Goal: Task Accomplishment & Management: Complete application form

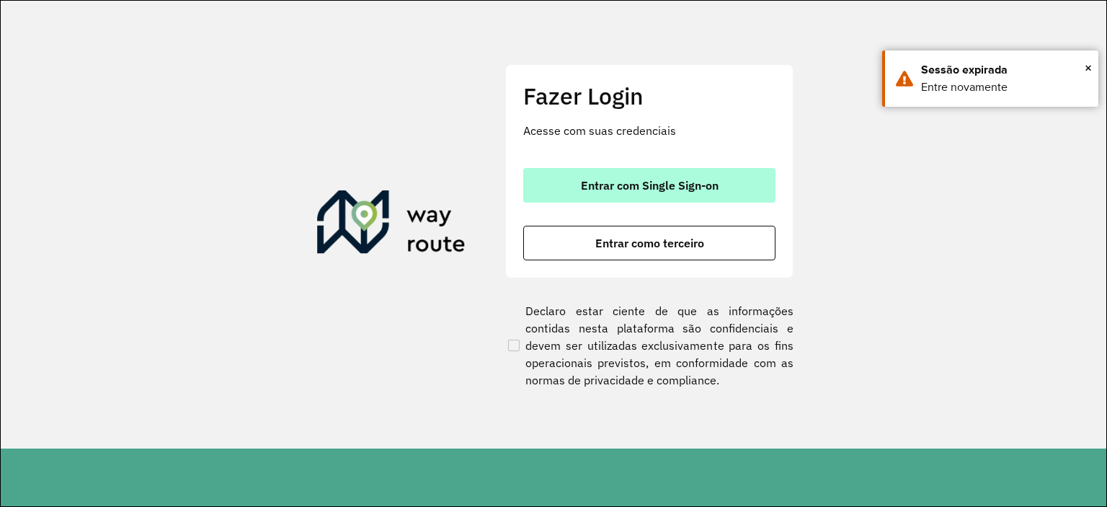
click at [641, 169] on button "Entrar com Single Sign-on" at bounding box center [649, 185] width 252 height 35
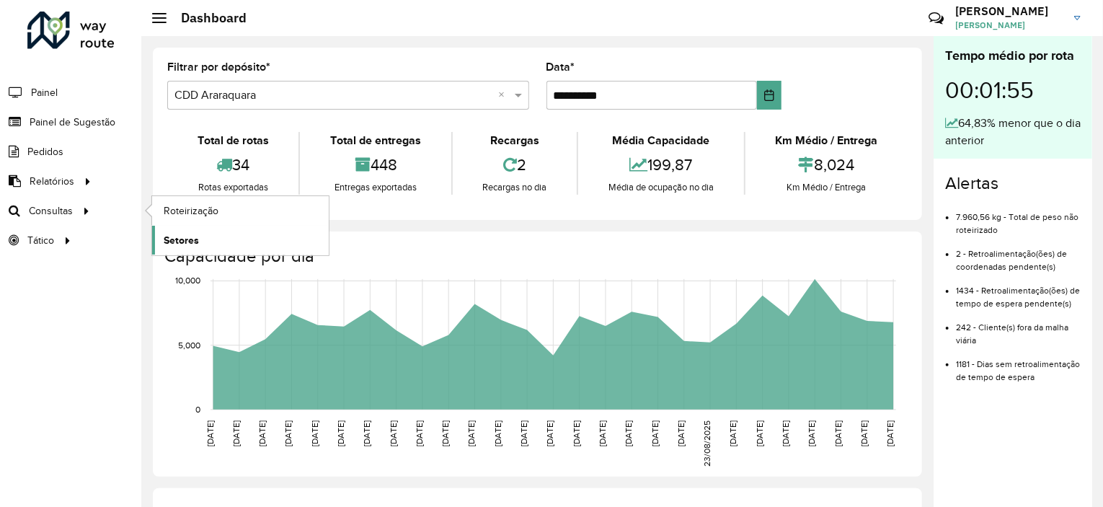
click at [194, 233] on span "Setores" at bounding box center [181, 240] width 35 height 15
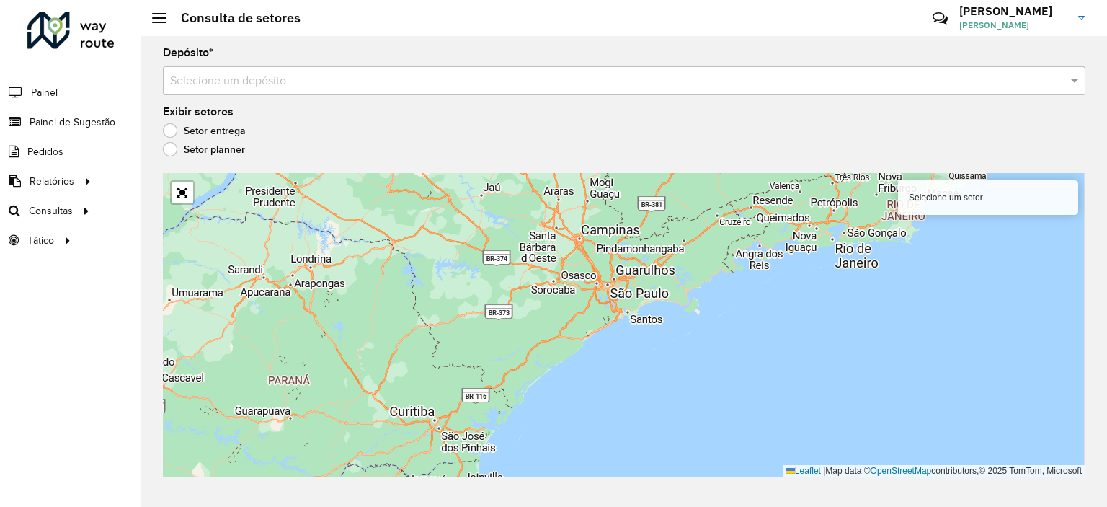
click at [257, 81] on input "text" at bounding box center [609, 81] width 879 height 17
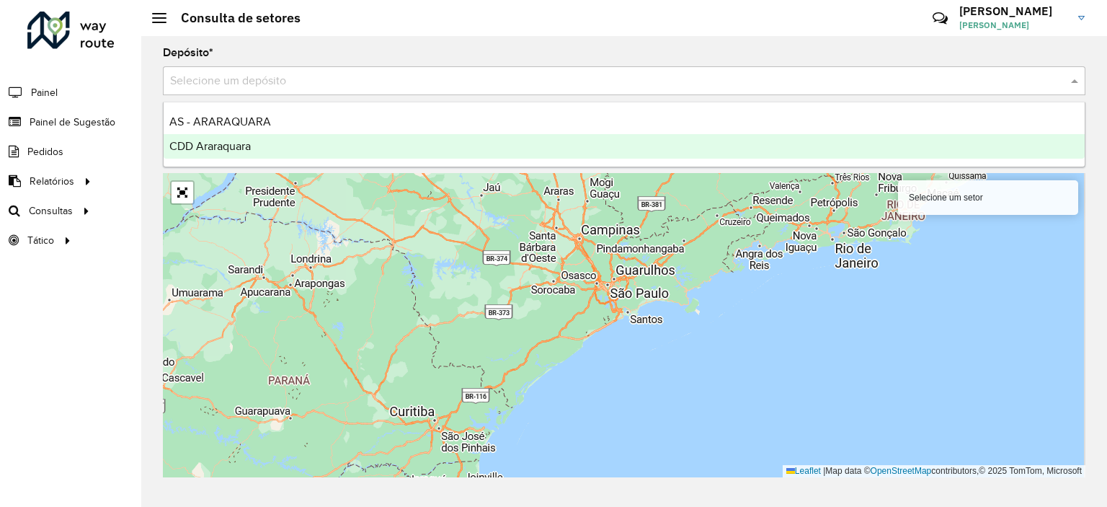
click at [265, 156] on div "CDD Araraquara" at bounding box center [624, 146] width 921 height 25
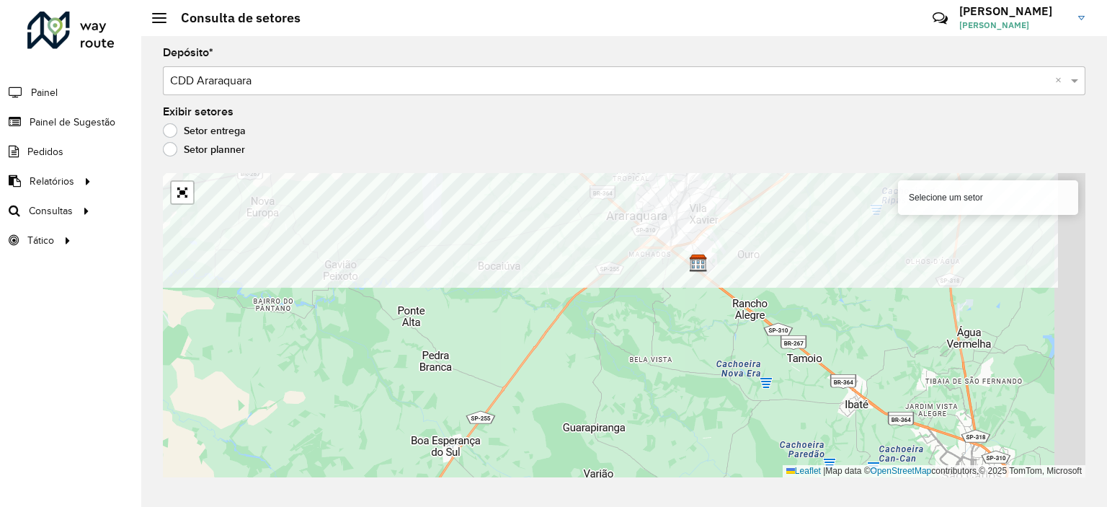
click at [471, 169] on div "Depósito * Selecione um depósito × CDD Araraquara × Exibir setores Setor entreg…" at bounding box center [624, 271] width 966 height 471
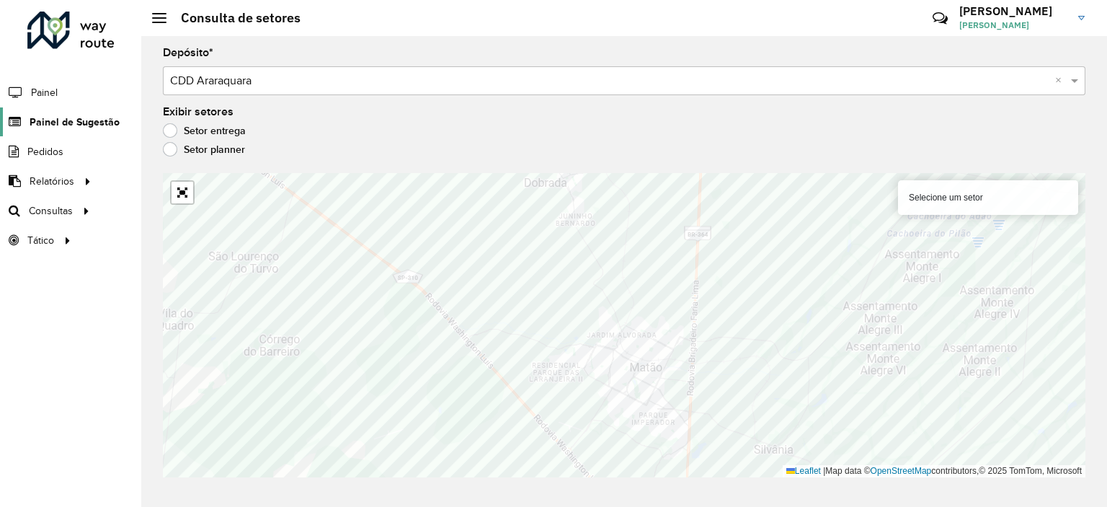
click at [77, 119] on span "Painel de Sugestão" at bounding box center [75, 122] width 90 height 15
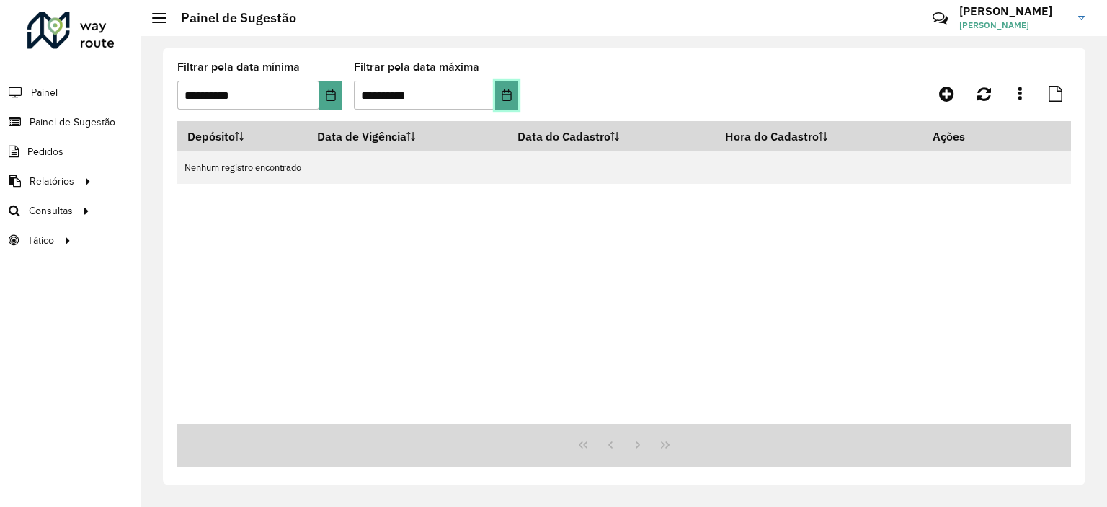
click at [506, 91] on icon "Choose Date" at bounding box center [506, 95] width 9 height 12
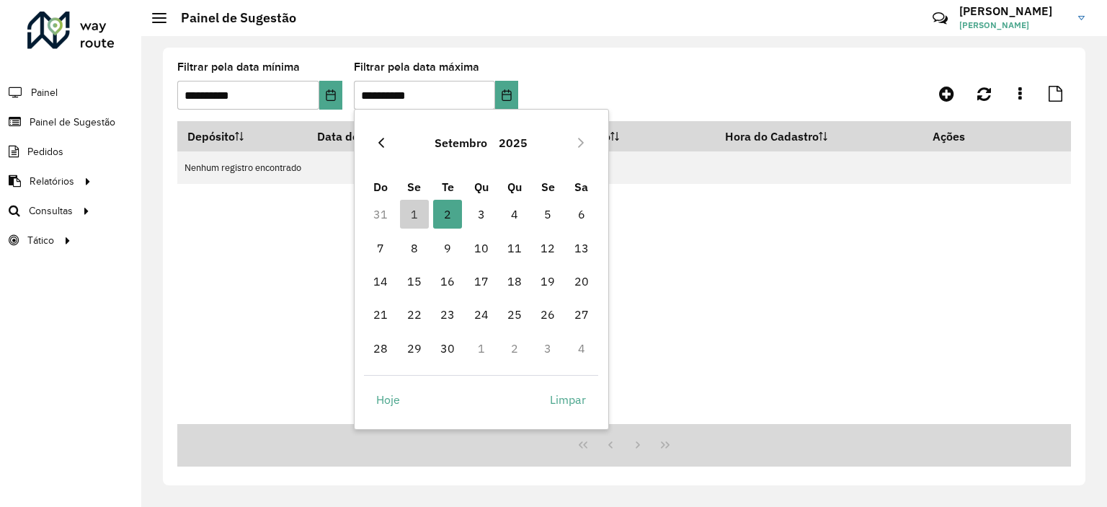
click at [383, 143] on icon "Previous Month" at bounding box center [382, 143] width 12 height 12
click at [369, 223] on span "1" at bounding box center [380, 214] width 29 height 29
type input "**********"
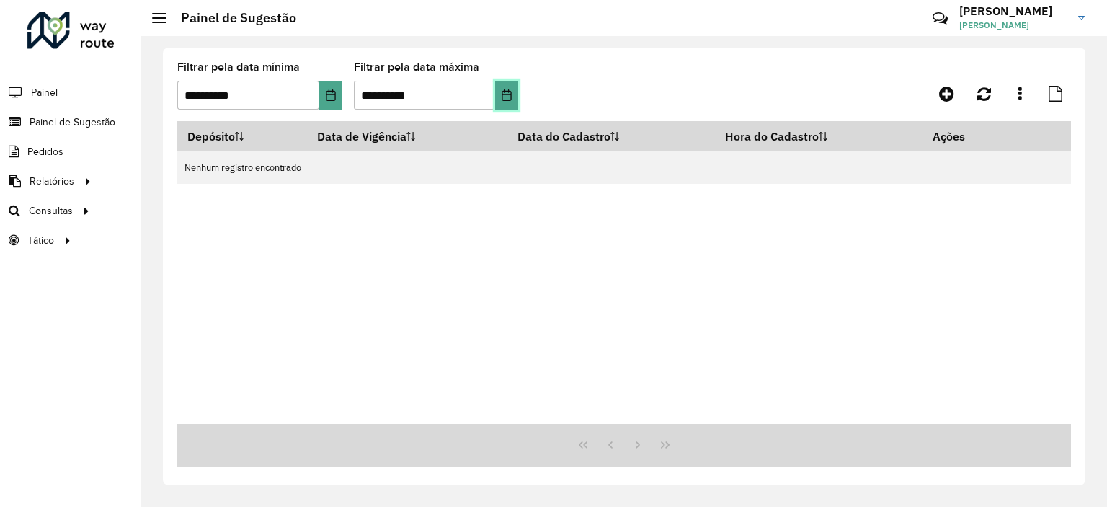
click at [510, 93] on icon "Choose Date" at bounding box center [506, 95] width 9 height 12
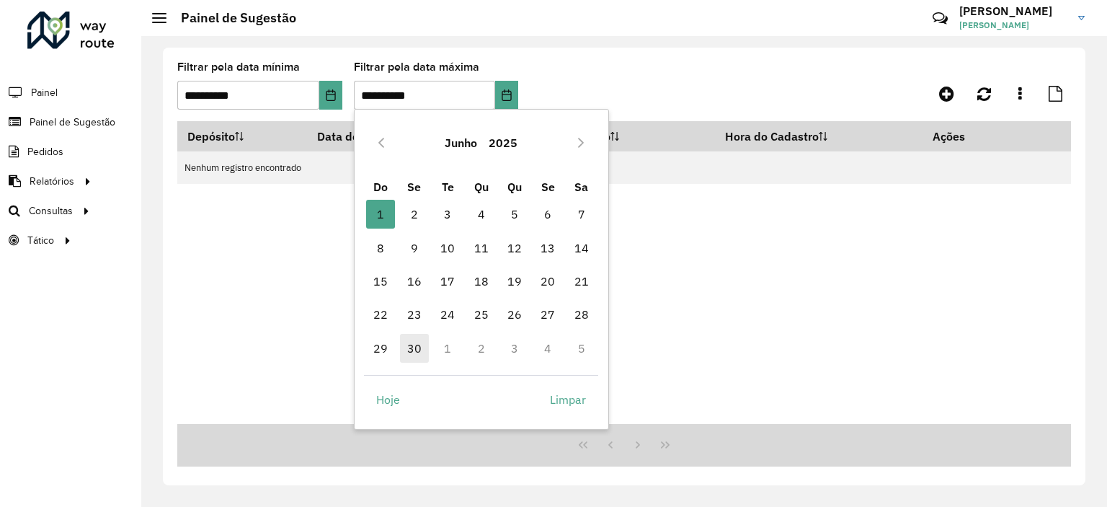
click at [421, 342] on span "30" at bounding box center [414, 348] width 29 height 29
type input "**********"
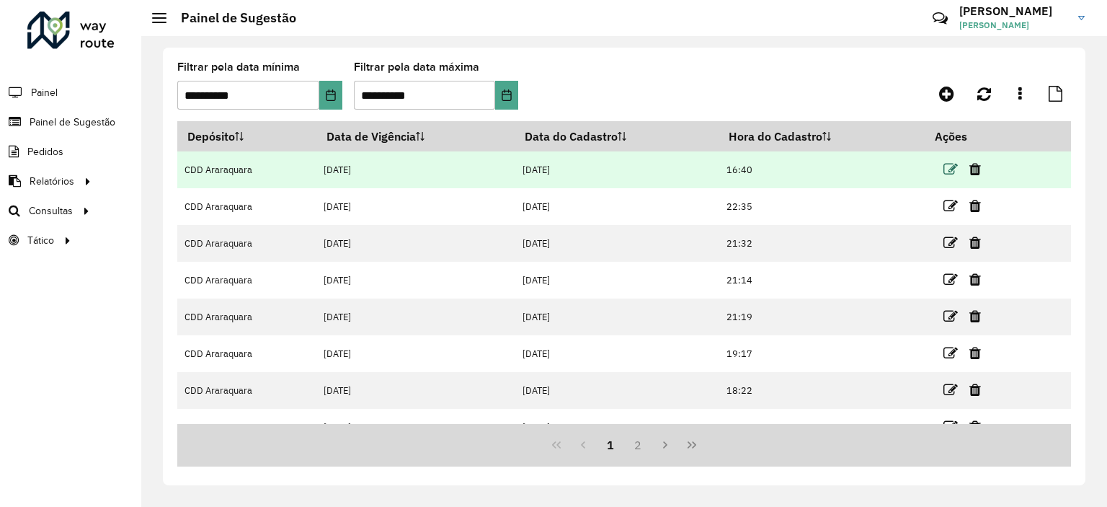
click at [952, 163] on icon at bounding box center [951, 169] width 14 height 14
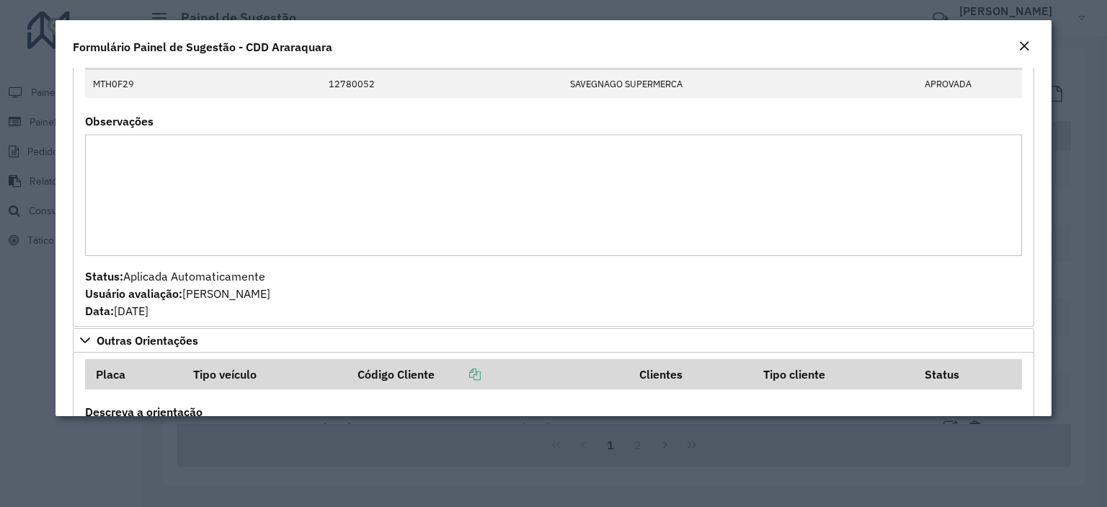
scroll to position [2248, 0]
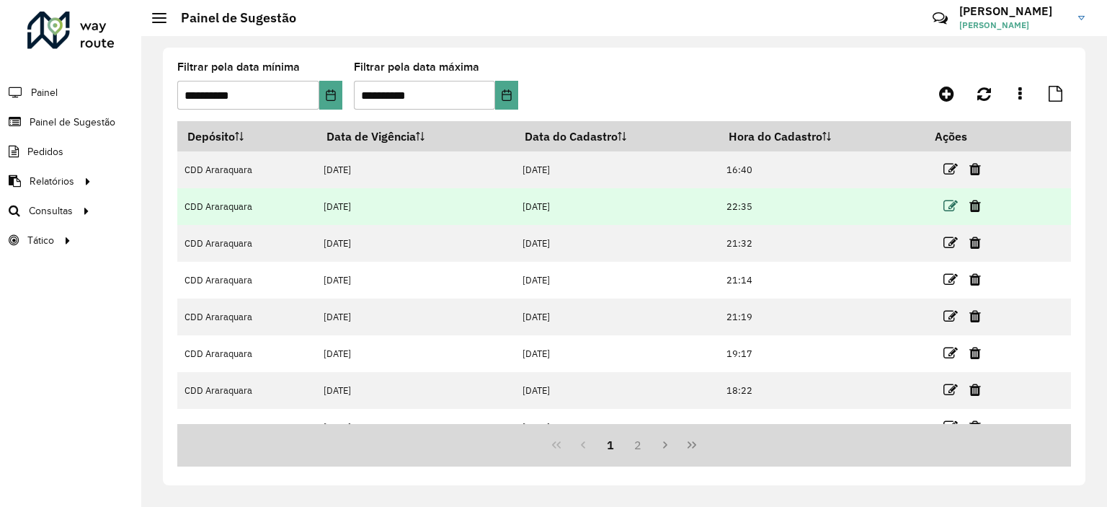
click at [944, 207] on icon at bounding box center [951, 206] width 14 height 14
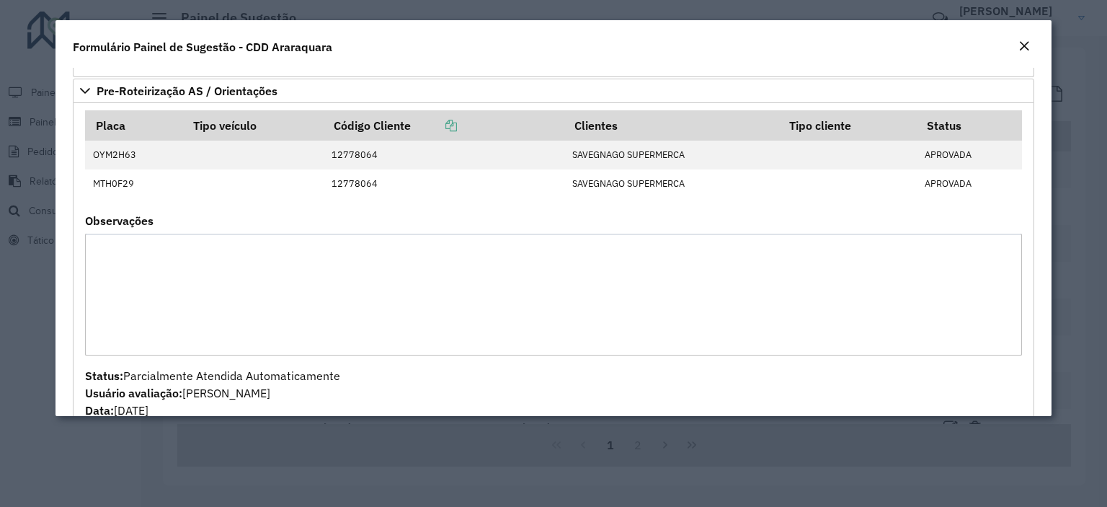
scroll to position [2548, 0]
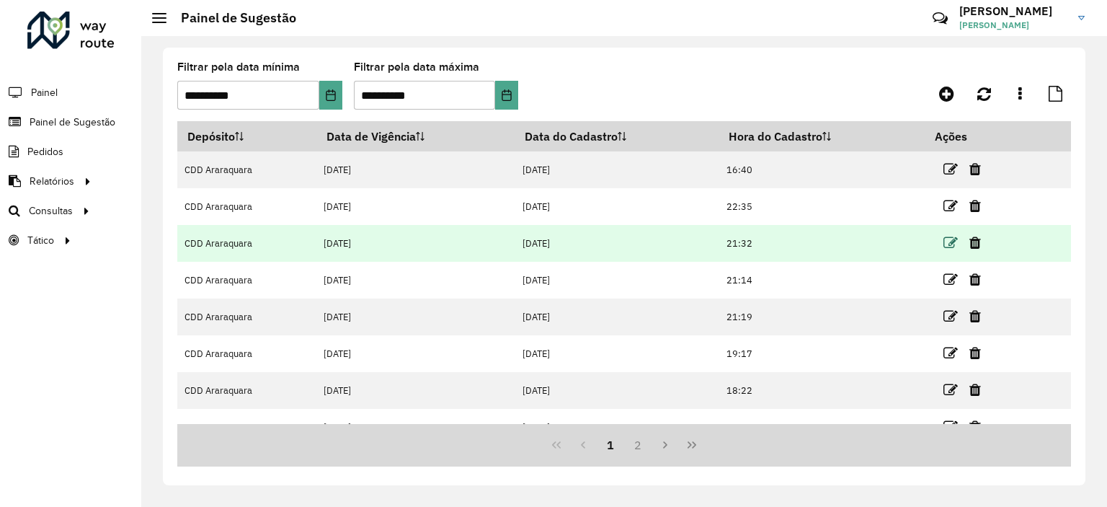
click at [949, 241] on icon at bounding box center [951, 243] width 14 height 14
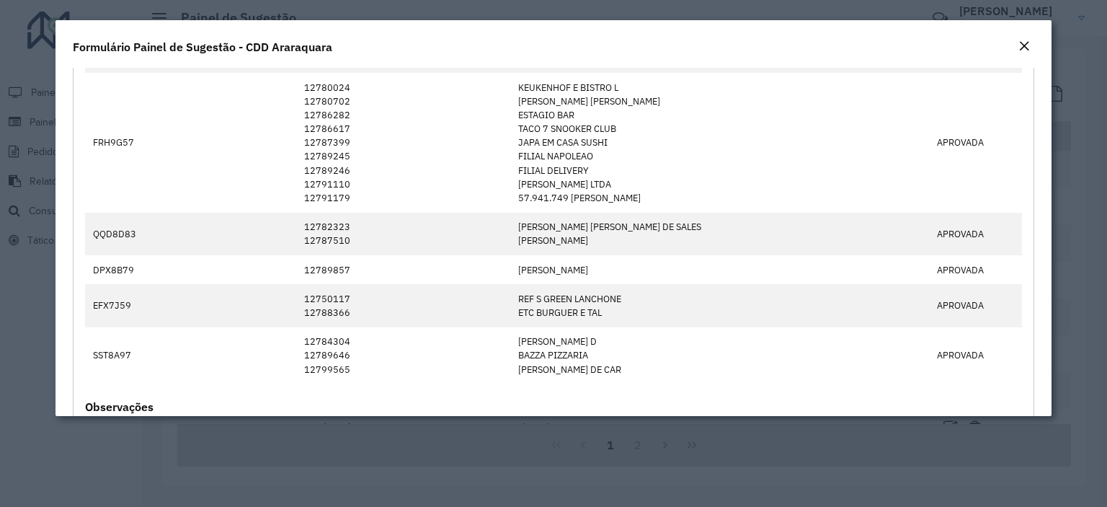
scroll to position [2839, 0]
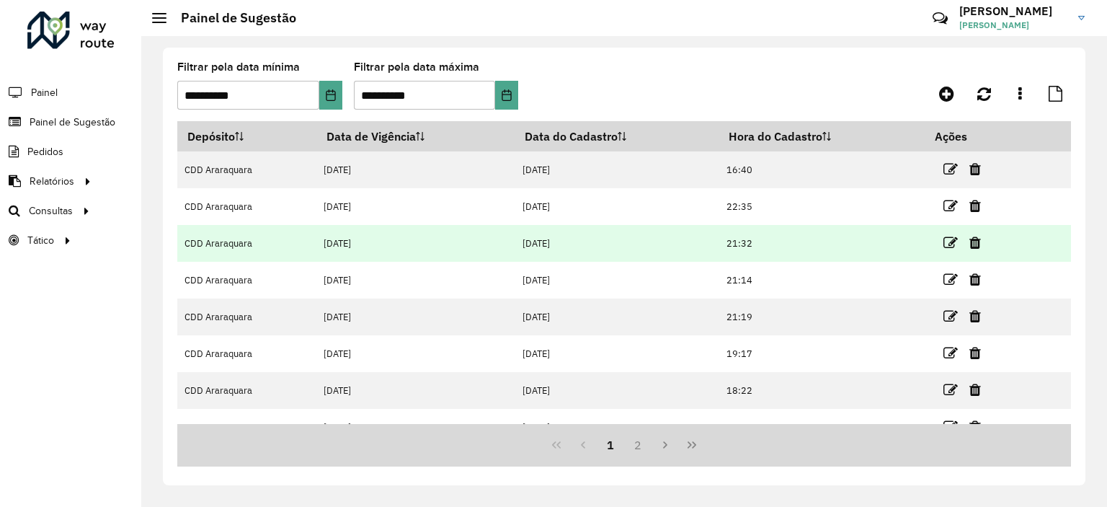
click at [938, 244] on td at bounding box center [969, 243] width 87 height 36
click at [944, 244] on icon at bounding box center [951, 243] width 14 height 14
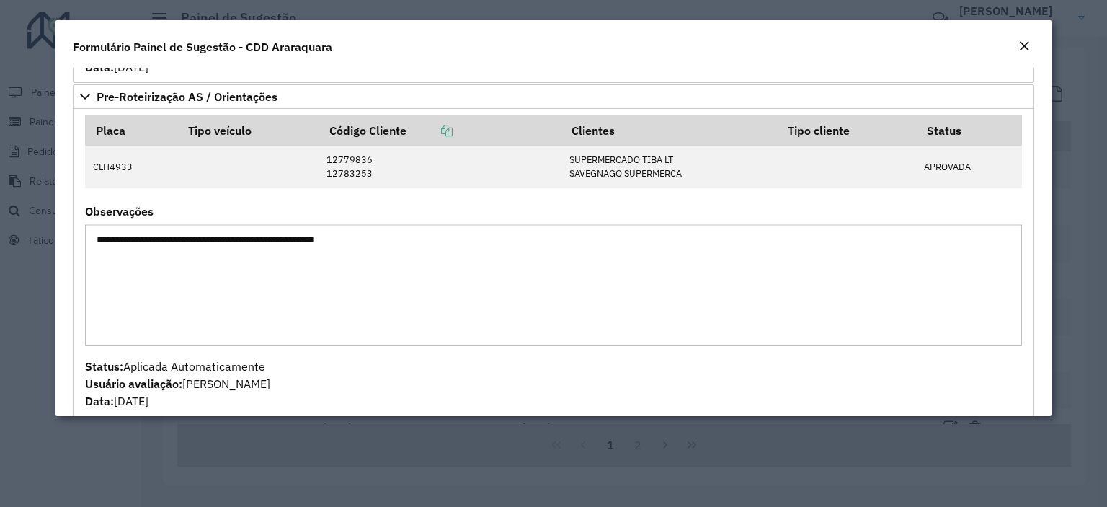
scroll to position [3237, 0]
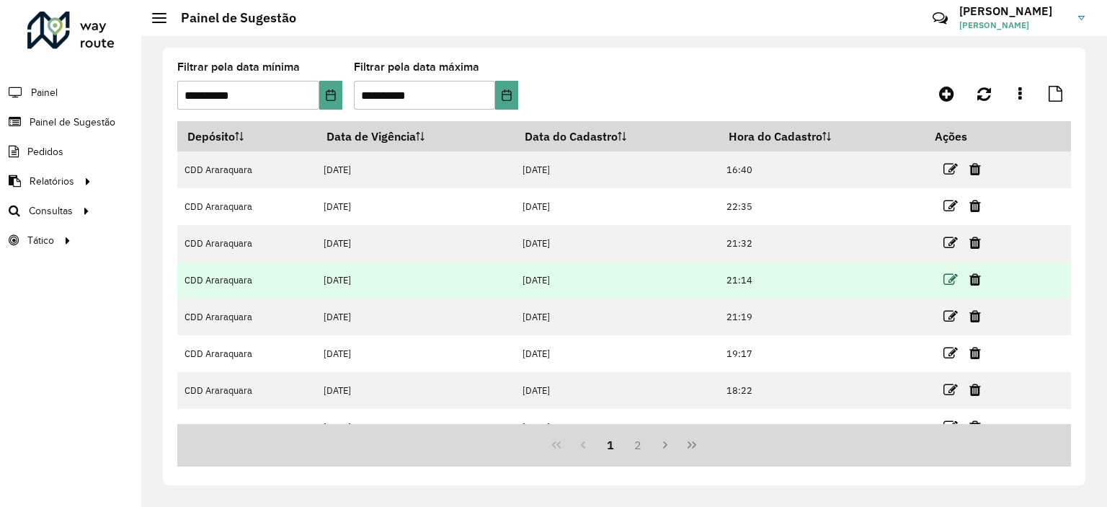
click at [952, 275] on icon at bounding box center [951, 279] width 14 height 14
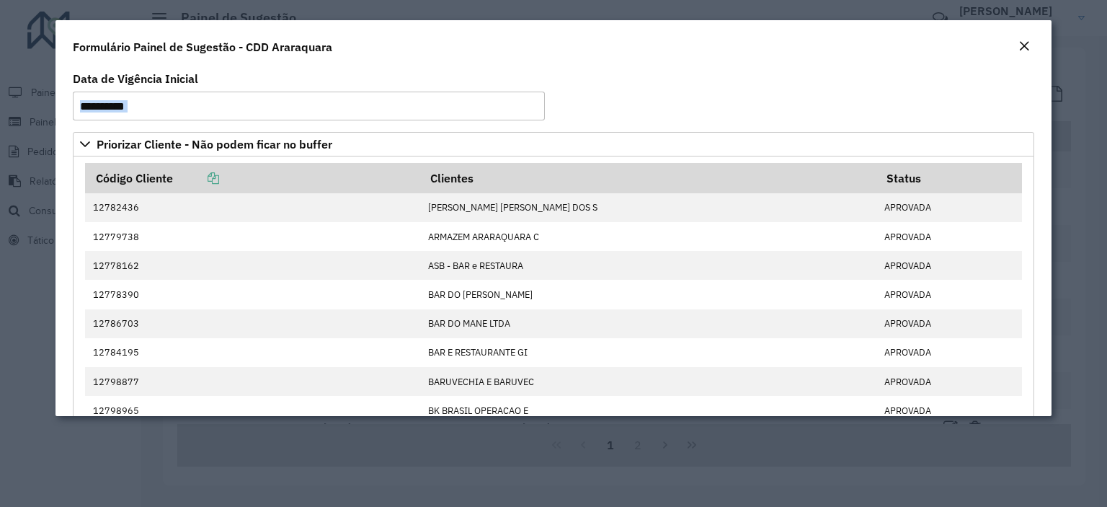
drag, startPoint x: 1047, startPoint y: 89, endPoint x: 1076, endPoint y: 319, distance: 231.8
click at [1077, 321] on modal-container "**********" at bounding box center [553, 253] width 1107 height 507
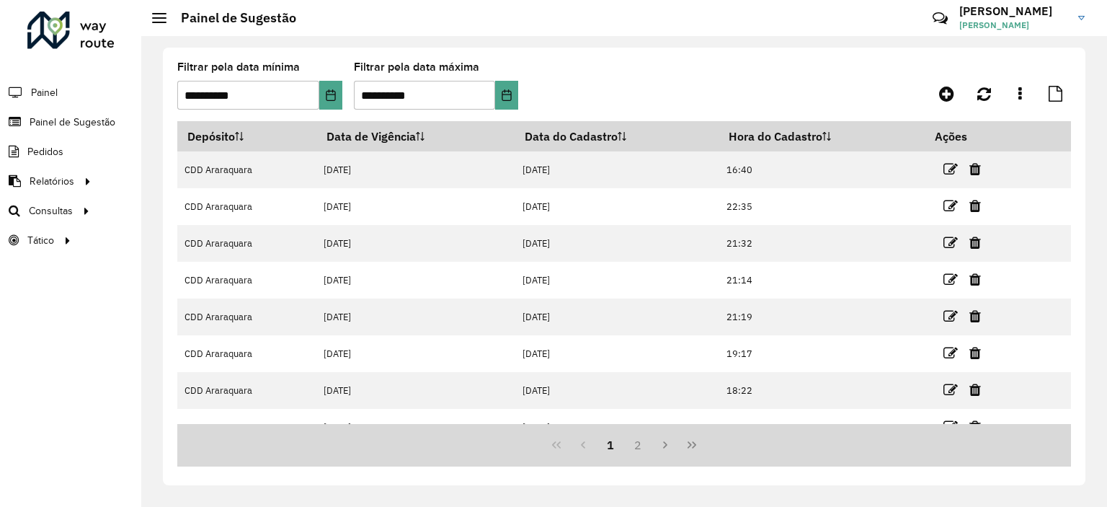
scroll to position [167, 0]
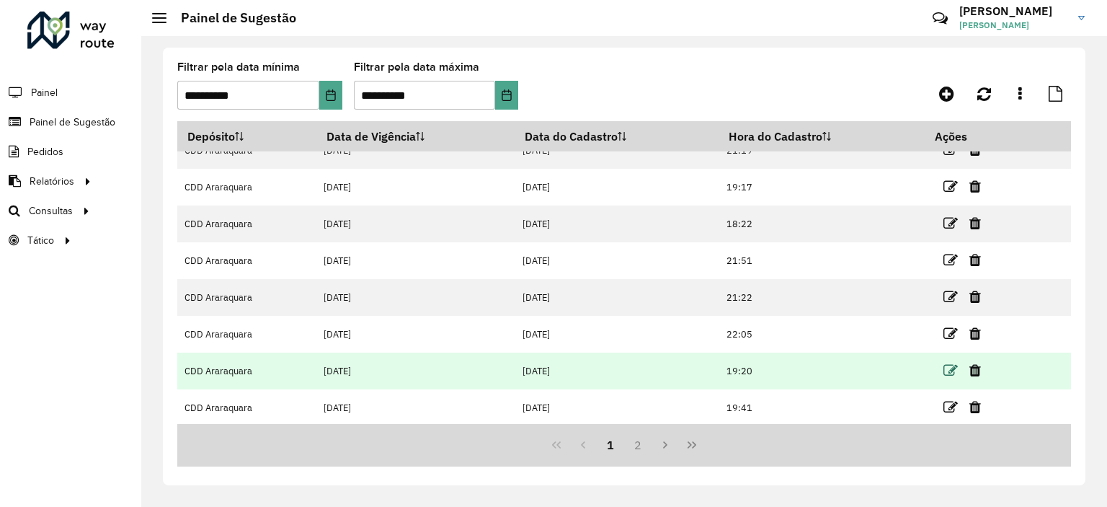
click at [945, 368] on icon at bounding box center [951, 370] width 14 height 14
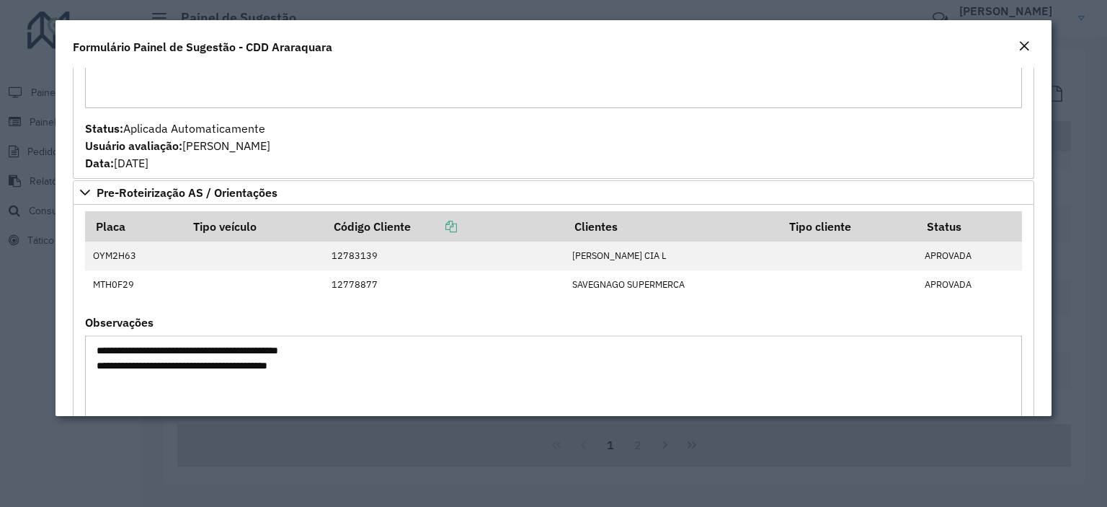
scroll to position [2626, 0]
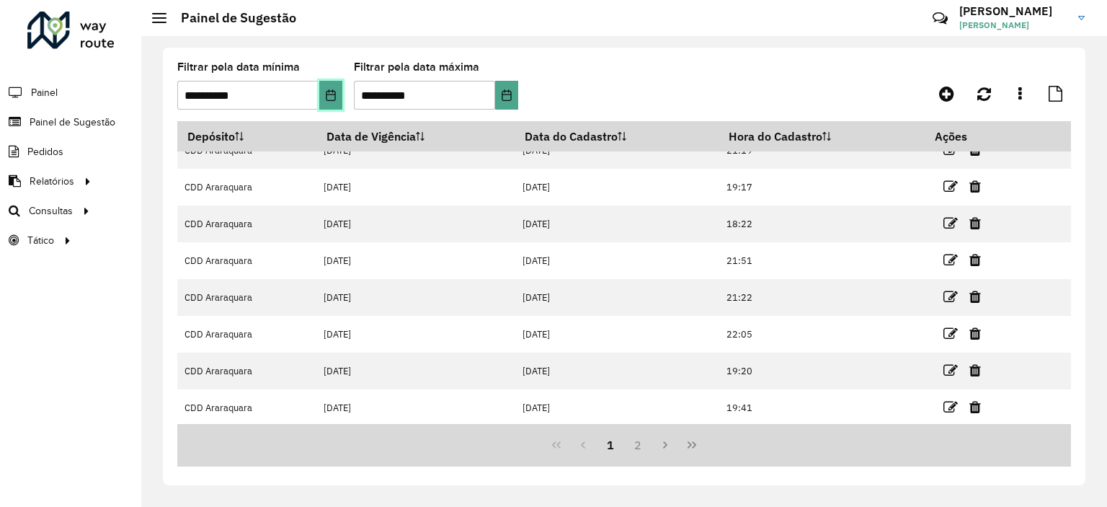
click at [332, 86] on button "Choose Date" at bounding box center [330, 95] width 23 height 29
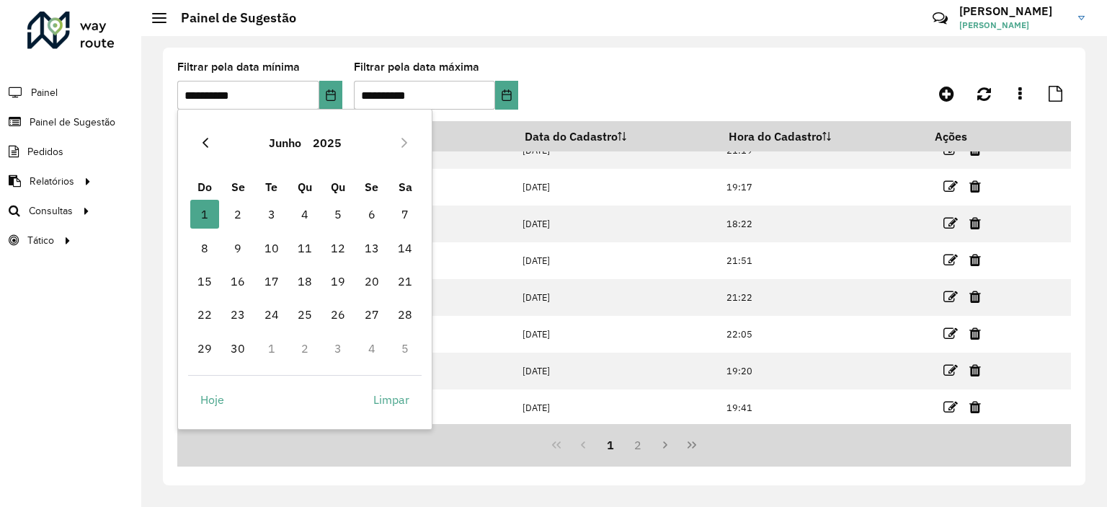
click at [206, 140] on icon "Previous Month" at bounding box center [206, 143] width 6 height 10
click at [345, 214] on span "1" at bounding box center [338, 214] width 29 height 29
type input "**********"
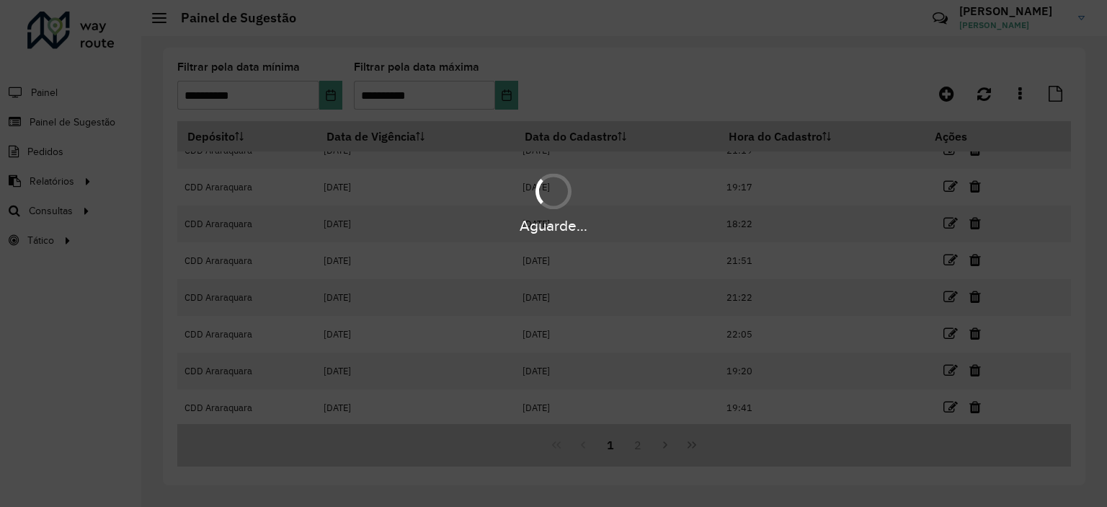
click at [497, 97] on div "Aguarde..." at bounding box center [553, 253] width 1107 height 507
click at [513, 94] on hb-app "**********" at bounding box center [553, 253] width 1107 height 507
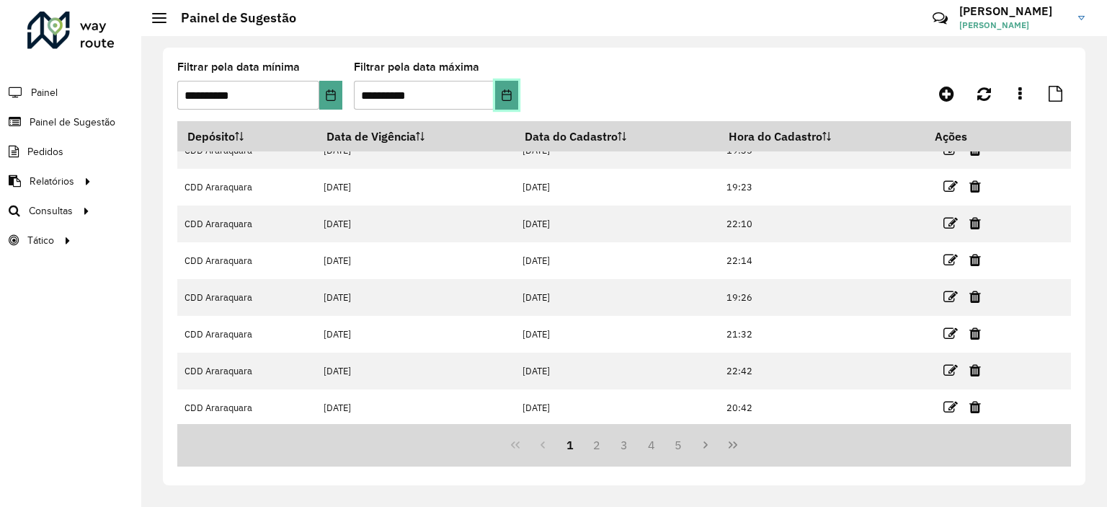
click at [513, 95] on button "Choose Date" at bounding box center [506, 95] width 23 height 29
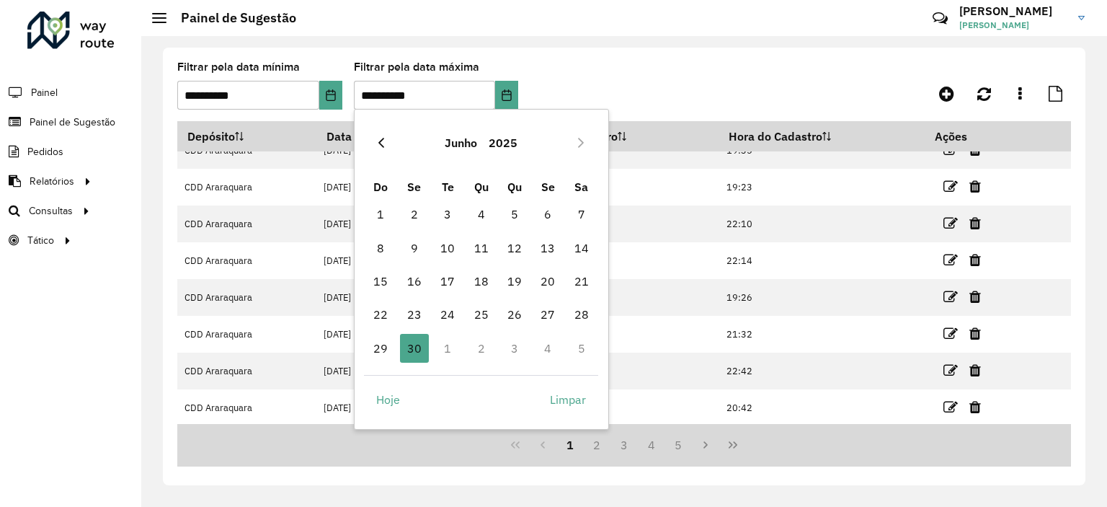
click at [381, 142] on icon "Previous Month" at bounding box center [382, 143] width 12 height 12
click at [575, 336] on span "31" at bounding box center [581, 348] width 29 height 29
type input "**********"
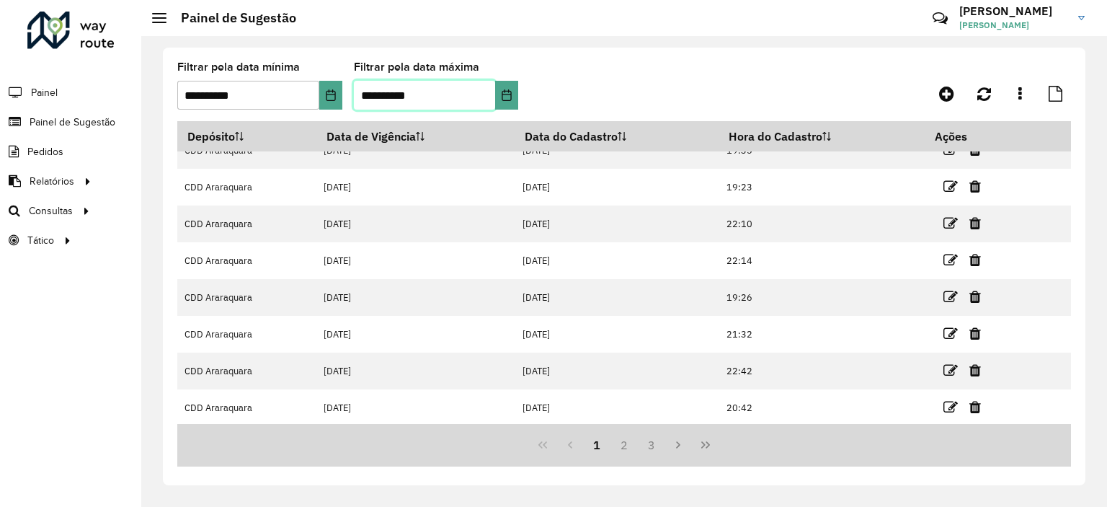
scroll to position [0, 0]
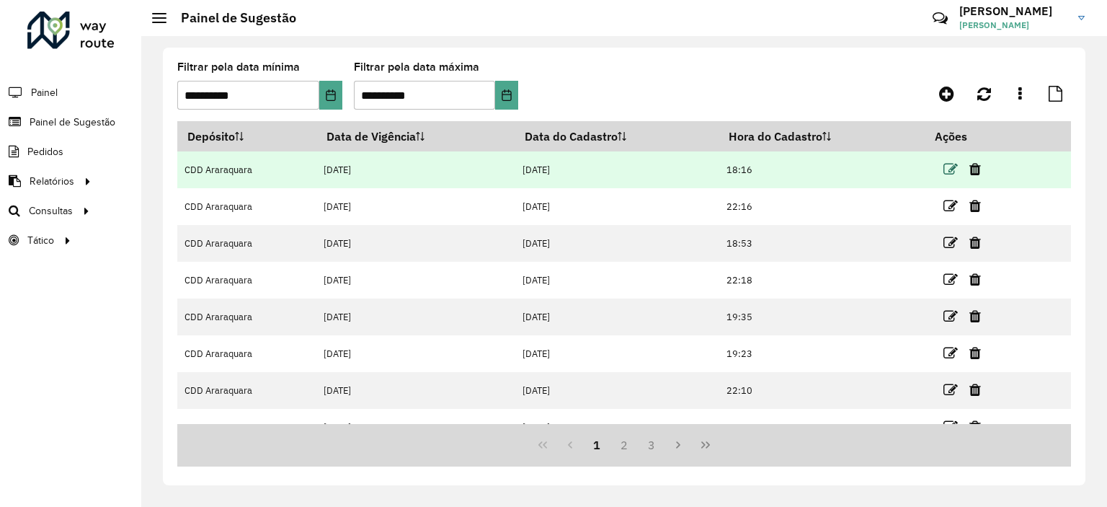
click at [952, 171] on icon at bounding box center [951, 169] width 14 height 14
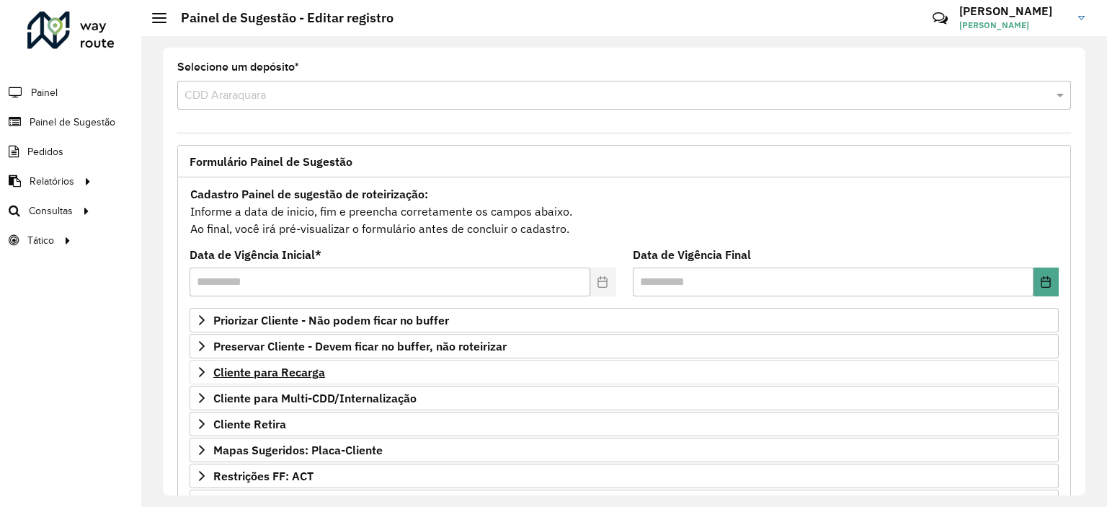
scroll to position [206, 0]
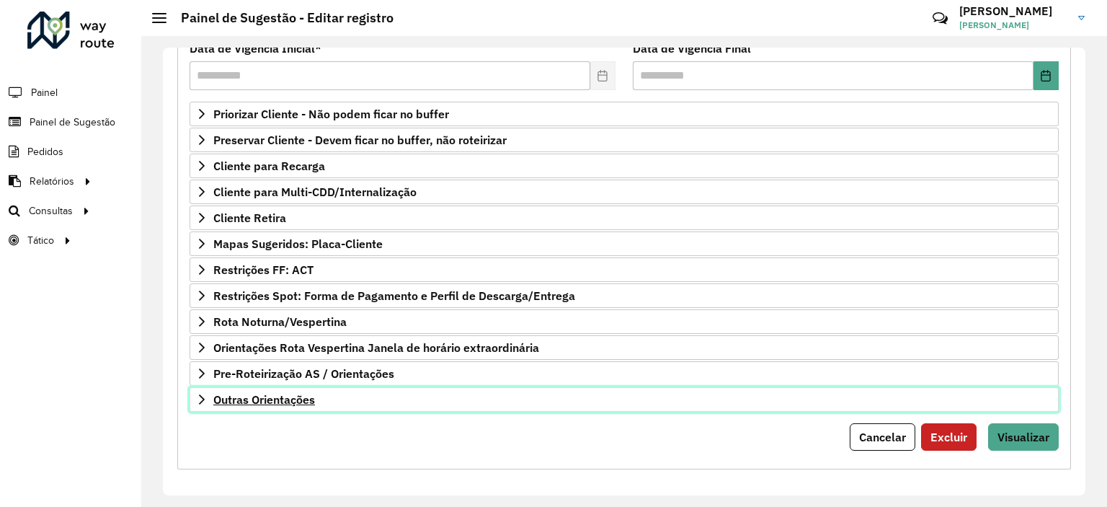
click at [414, 395] on link "Outras Orientações" at bounding box center [624, 399] width 869 height 25
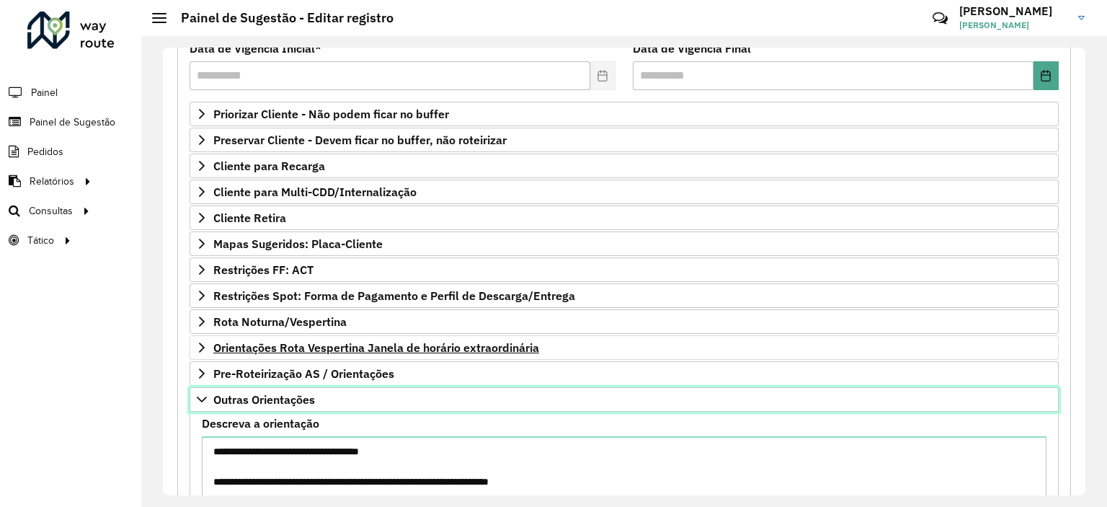
scroll to position [372, 0]
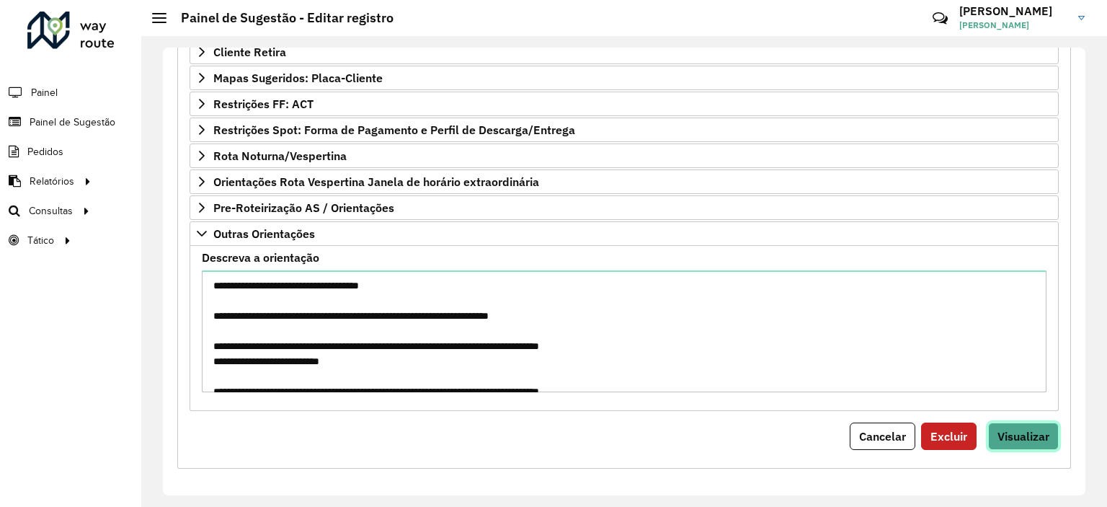
click at [1032, 429] on span "Visualizar" at bounding box center [1024, 436] width 52 height 14
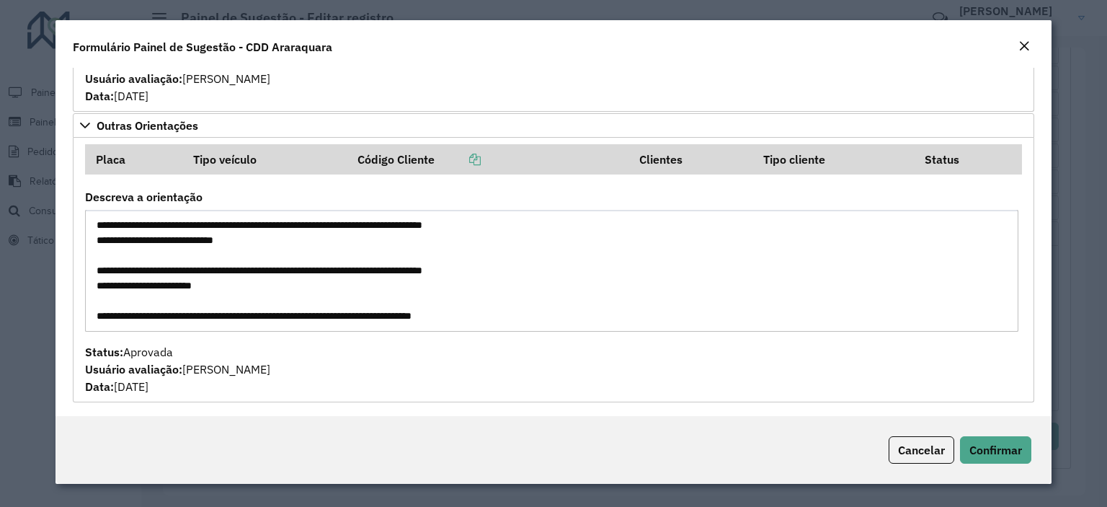
scroll to position [0, 0]
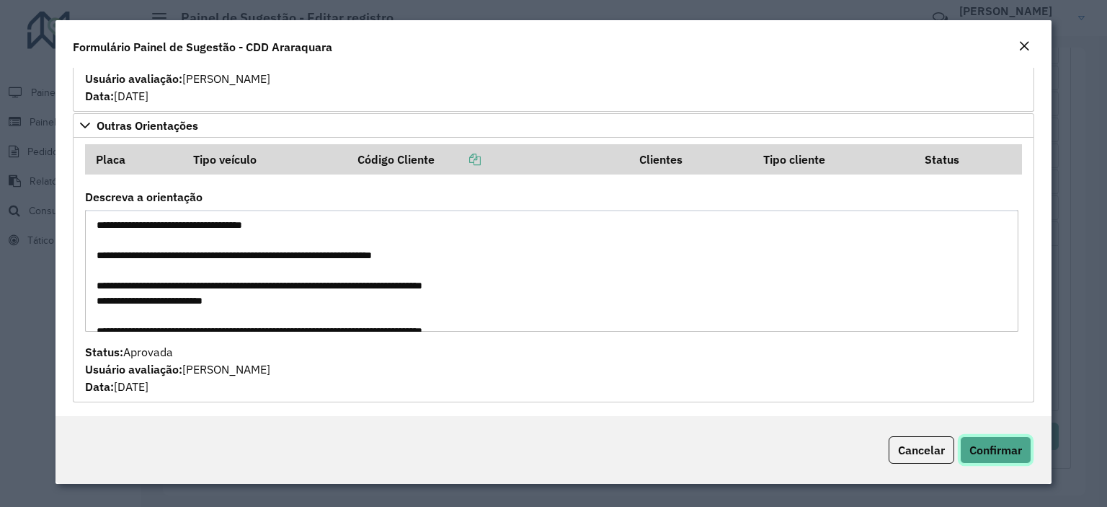
click at [1013, 449] on span "Confirmar" at bounding box center [996, 450] width 53 height 14
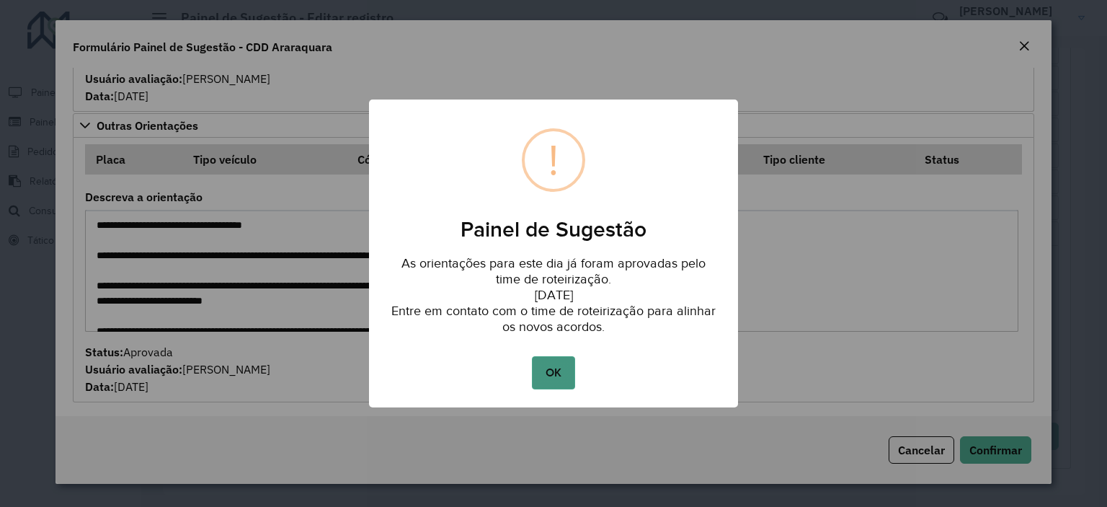
click at [567, 361] on button "OK" at bounding box center [553, 372] width 43 height 33
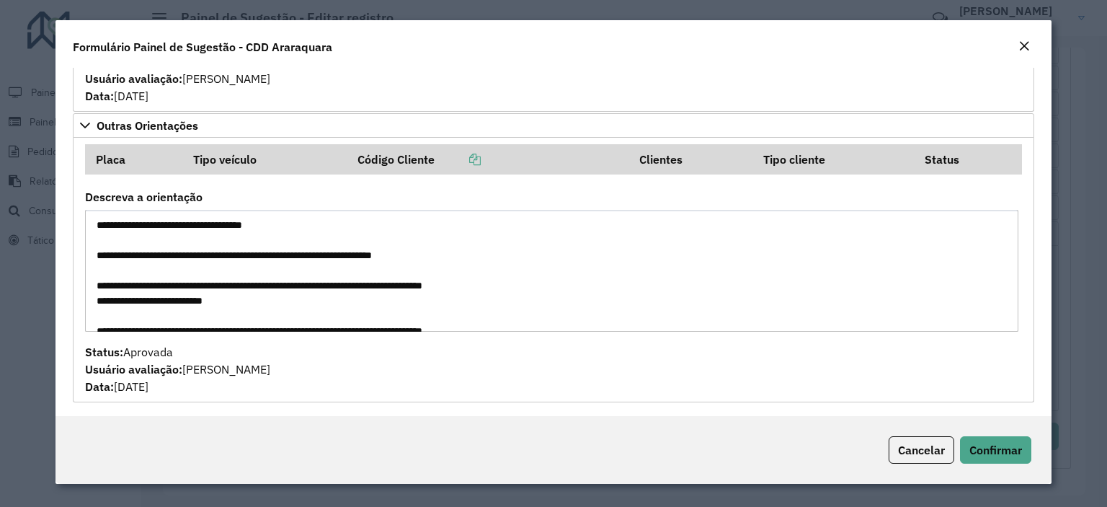
click at [1021, 48] on em "Close" at bounding box center [1025, 46] width 12 height 12
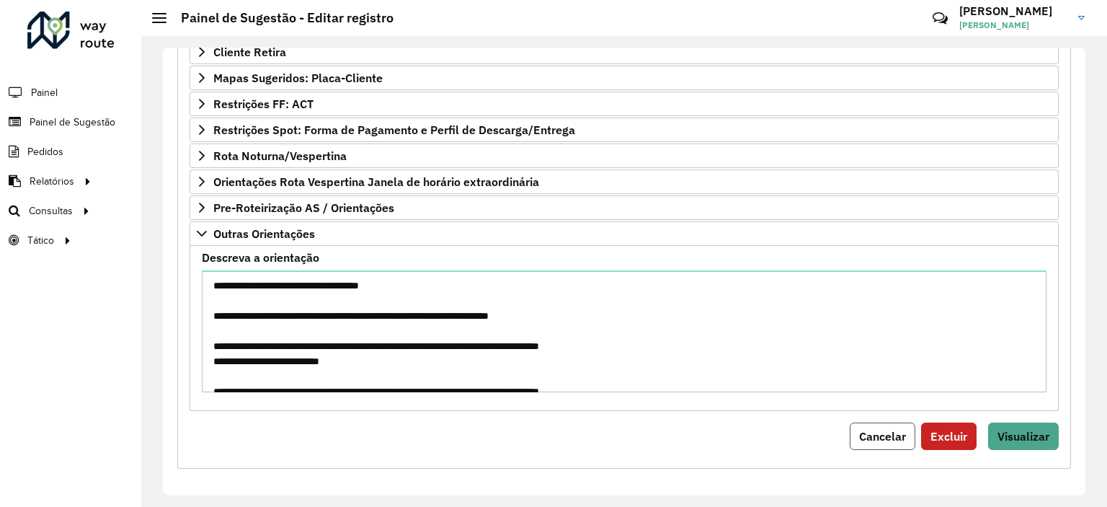
click at [877, 435] on span "Cancelar" at bounding box center [882, 436] width 47 height 14
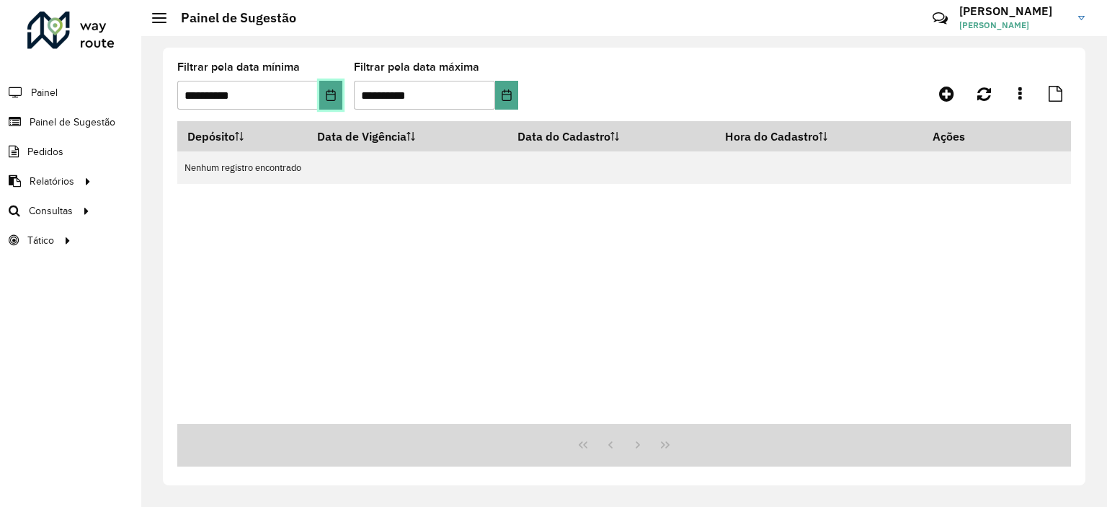
click at [336, 98] on icon "Choose Date" at bounding box center [331, 95] width 12 height 12
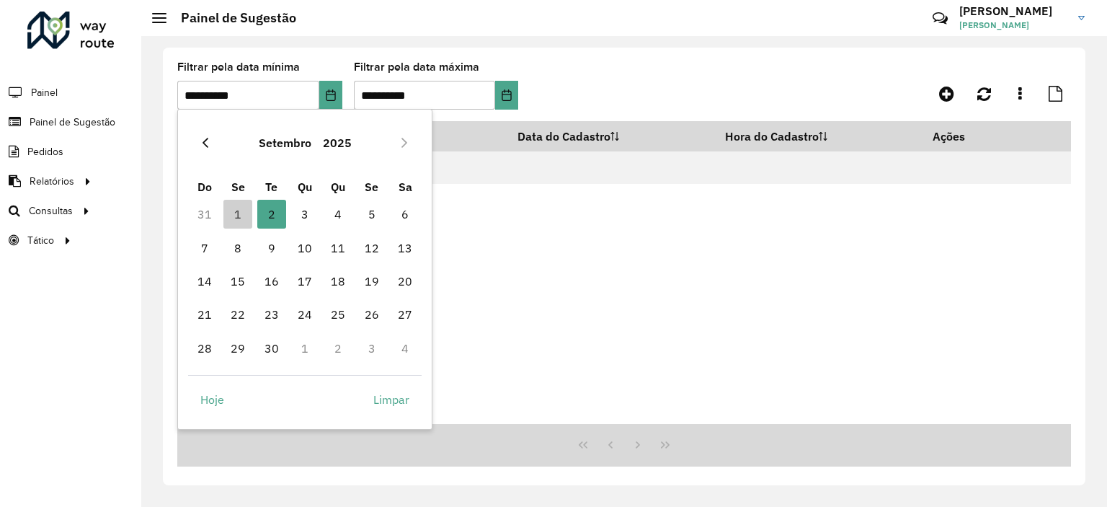
click at [204, 143] on icon "Previous Month" at bounding box center [206, 143] width 6 height 10
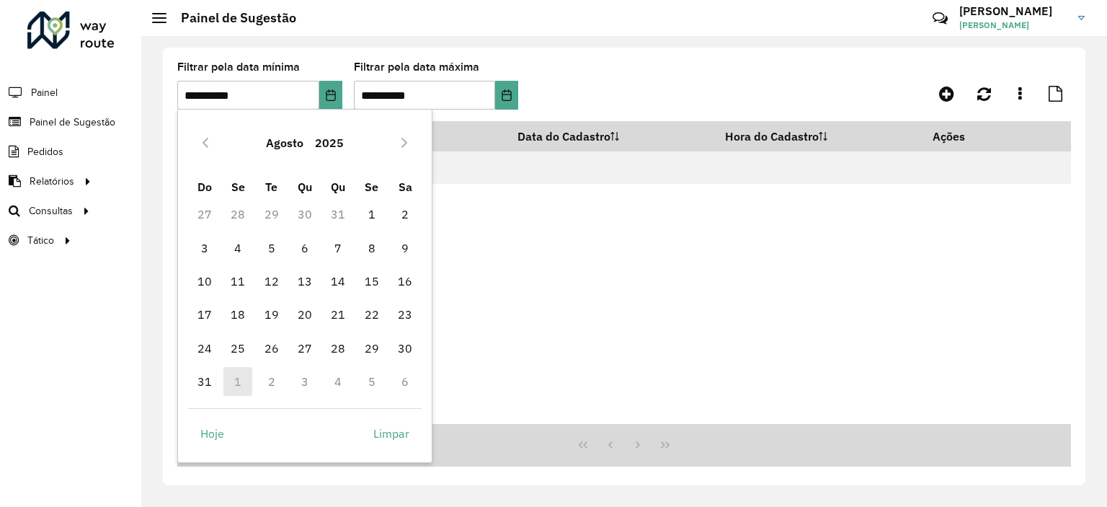
click at [204, 143] on icon "Previous Month" at bounding box center [206, 143] width 6 height 10
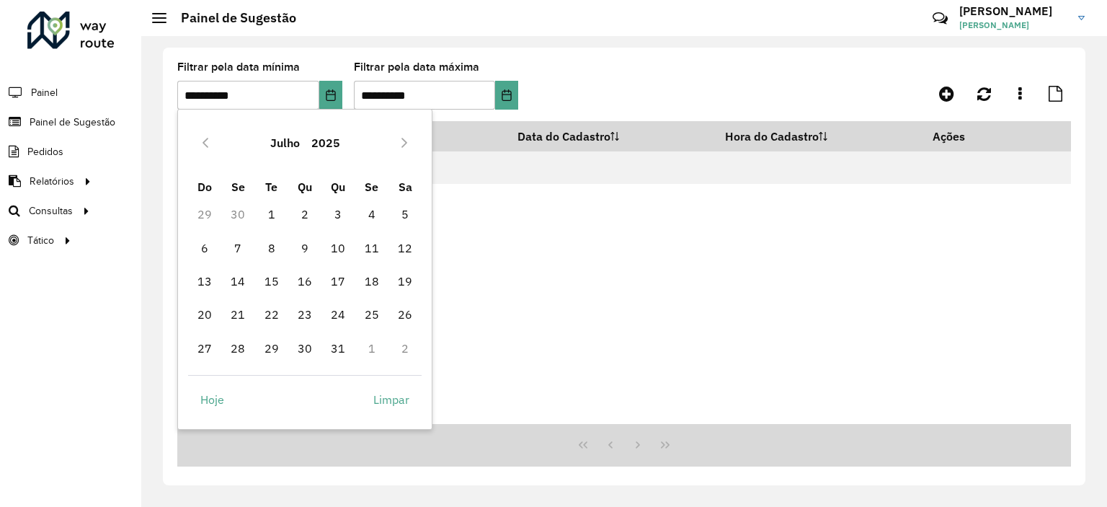
click at [204, 143] on icon "Previous Month" at bounding box center [206, 143] width 6 height 10
click at [203, 144] on icon "Previous Month" at bounding box center [206, 143] width 12 height 12
click at [329, 213] on span "1" at bounding box center [338, 214] width 29 height 29
type input "**********"
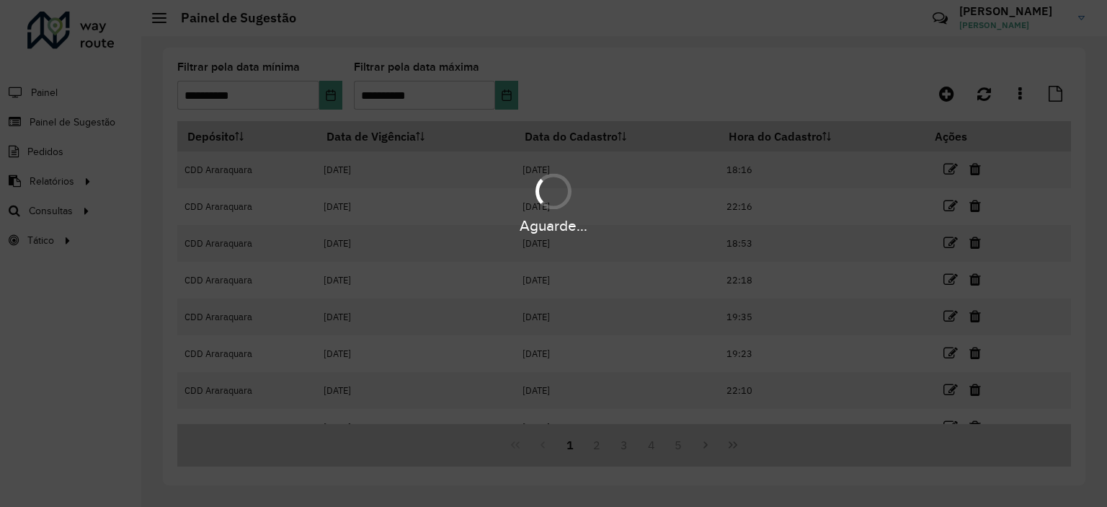
click at [515, 97] on div "Aguarde..." at bounding box center [553, 253] width 1107 height 507
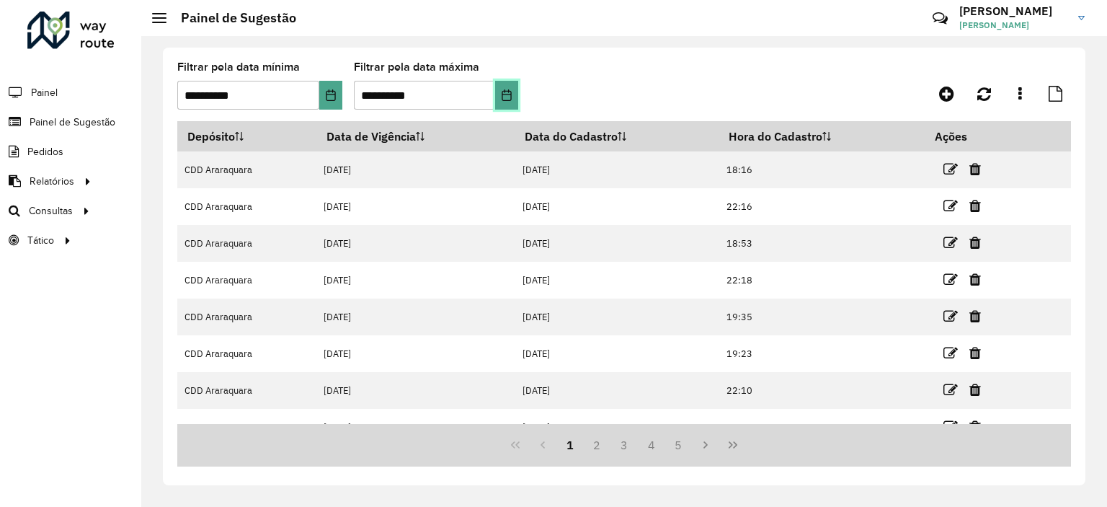
click at [505, 97] on icon "Choose Date" at bounding box center [507, 95] width 12 height 12
click at [649, 72] on formly-group "**********" at bounding box center [506, 91] width 659 height 59
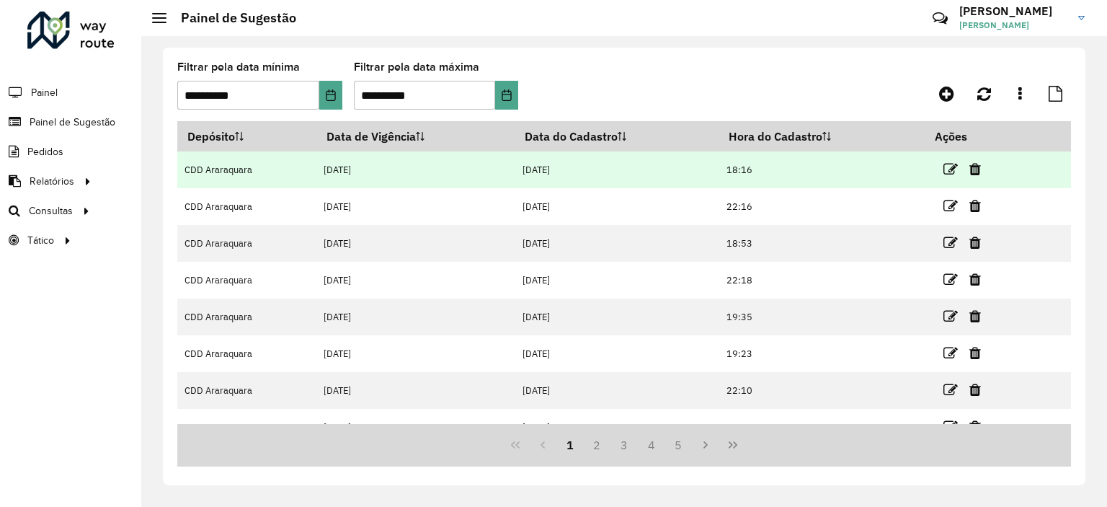
click at [940, 172] on td at bounding box center [969, 169] width 87 height 36
click at [946, 172] on icon at bounding box center [951, 169] width 14 height 14
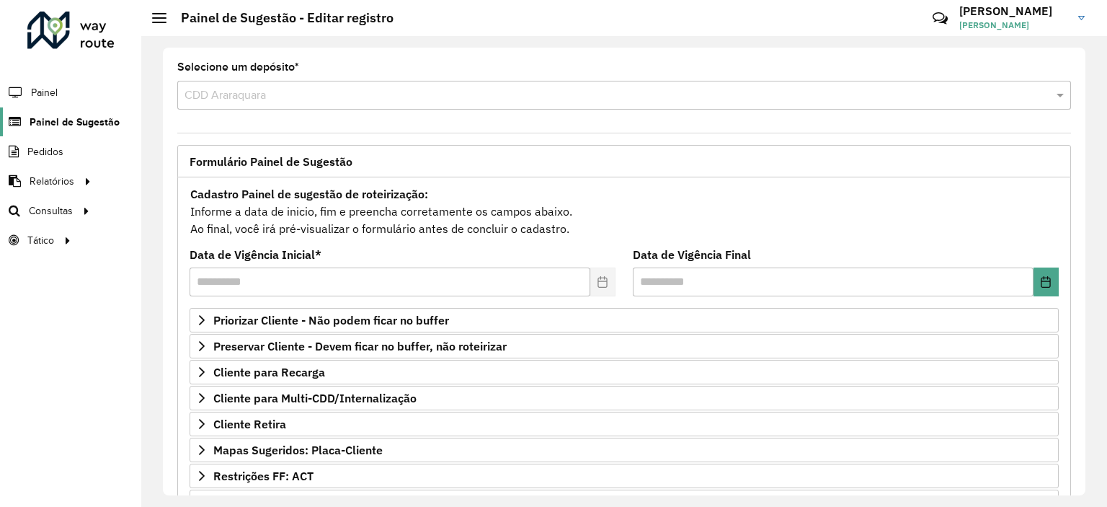
click at [47, 112] on link "Painel de Sugestão" at bounding box center [60, 121] width 120 height 29
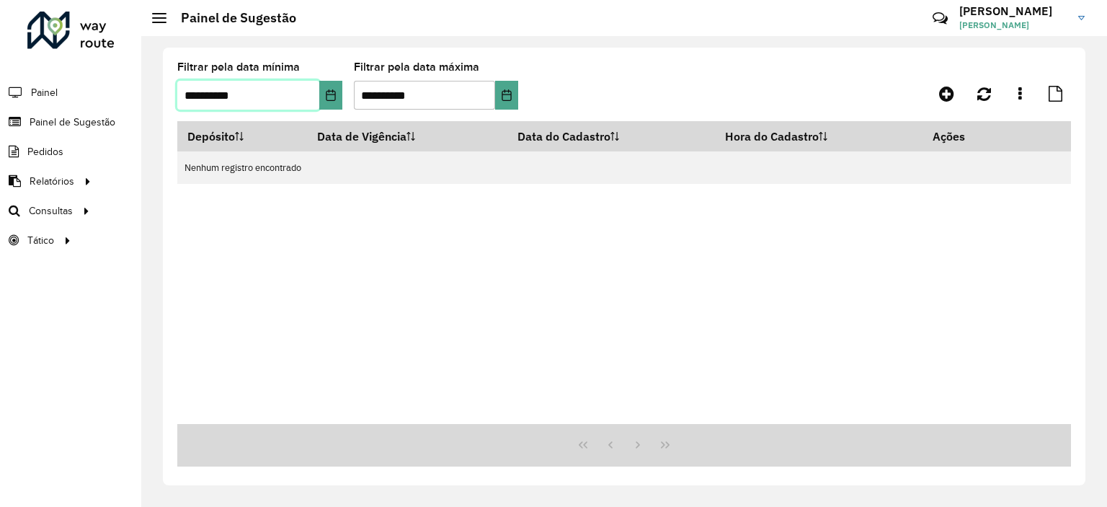
click at [314, 94] on input "**********" at bounding box center [248, 95] width 142 height 29
click at [322, 94] on button "Choose Date" at bounding box center [330, 95] width 23 height 29
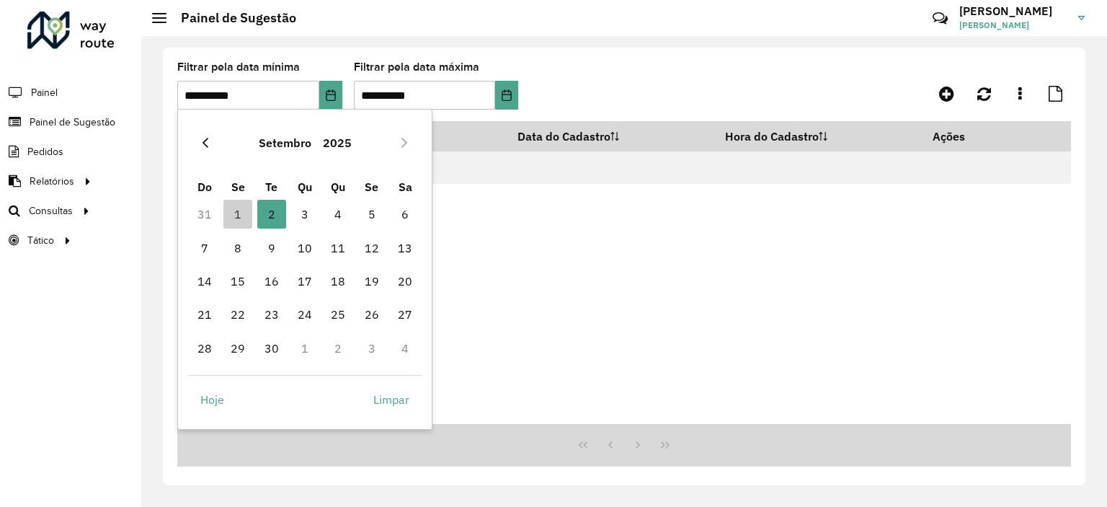
click at [210, 143] on button "Previous Month" at bounding box center [205, 142] width 23 height 23
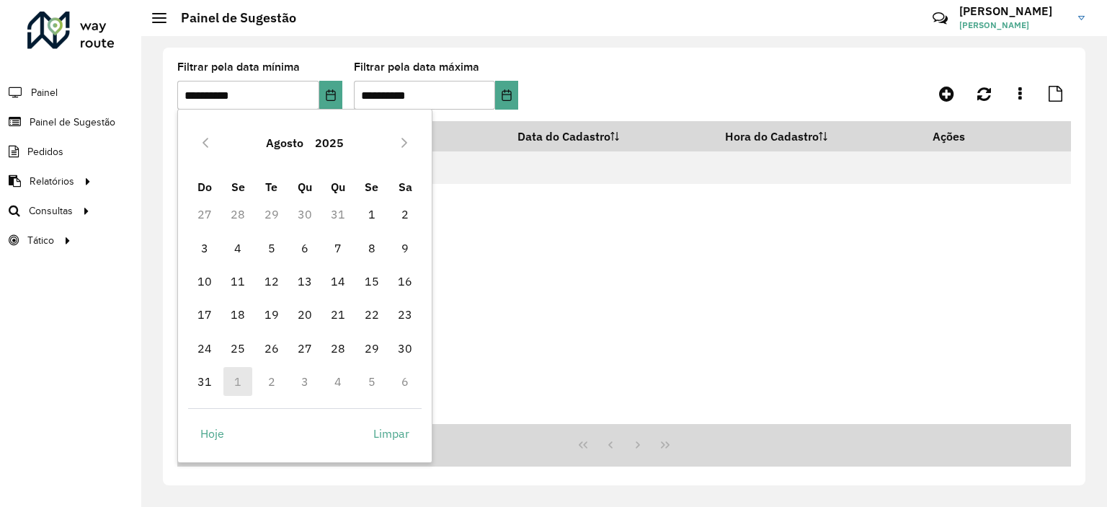
click at [210, 143] on button "Previous Month" at bounding box center [205, 142] width 23 height 23
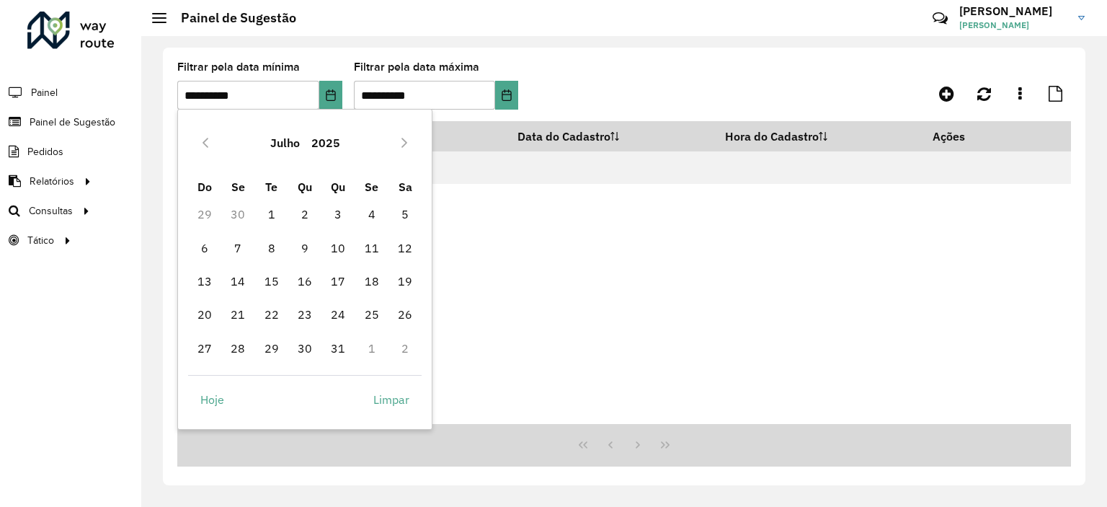
click at [210, 143] on button "Previous Month" at bounding box center [205, 142] width 23 height 23
click at [197, 146] on button "Previous Month" at bounding box center [205, 142] width 23 height 23
click at [268, 212] on span "1" at bounding box center [271, 214] width 29 height 29
type input "**********"
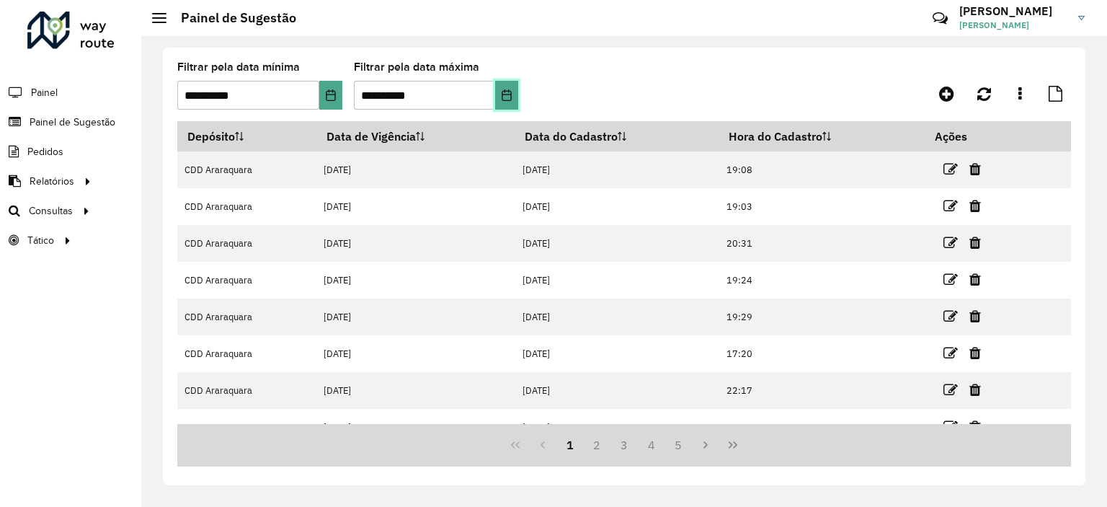
click at [508, 100] on button "Choose Date" at bounding box center [506, 95] width 23 height 29
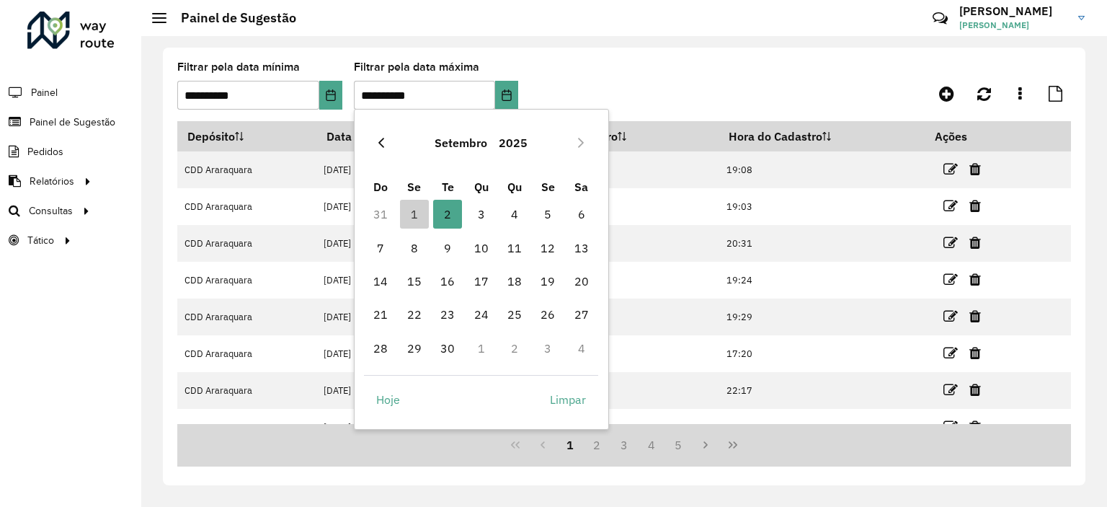
click at [381, 139] on icon "Previous Month" at bounding box center [382, 143] width 12 height 12
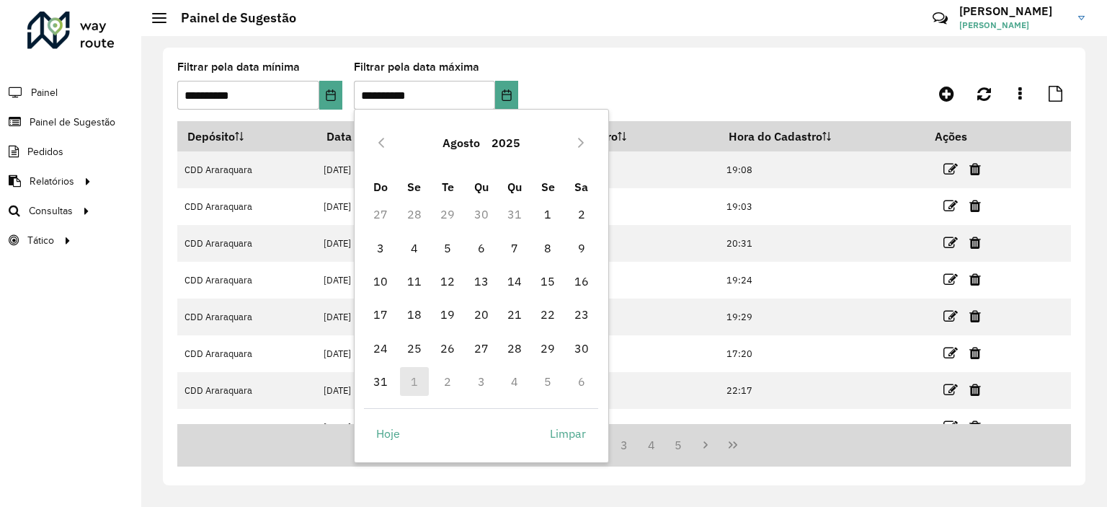
click at [381, 139] on icon "Previous Month" at bounding box center [382, 143] width 12 height 12
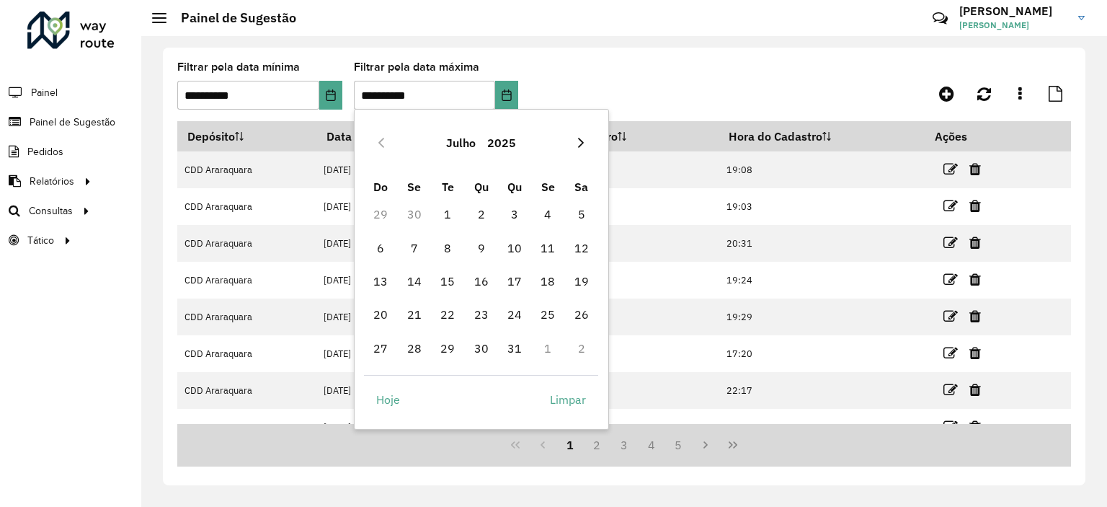
click at [584, 141] on icon "Next Month" at bounding box center [581, 143] width 12 height 12
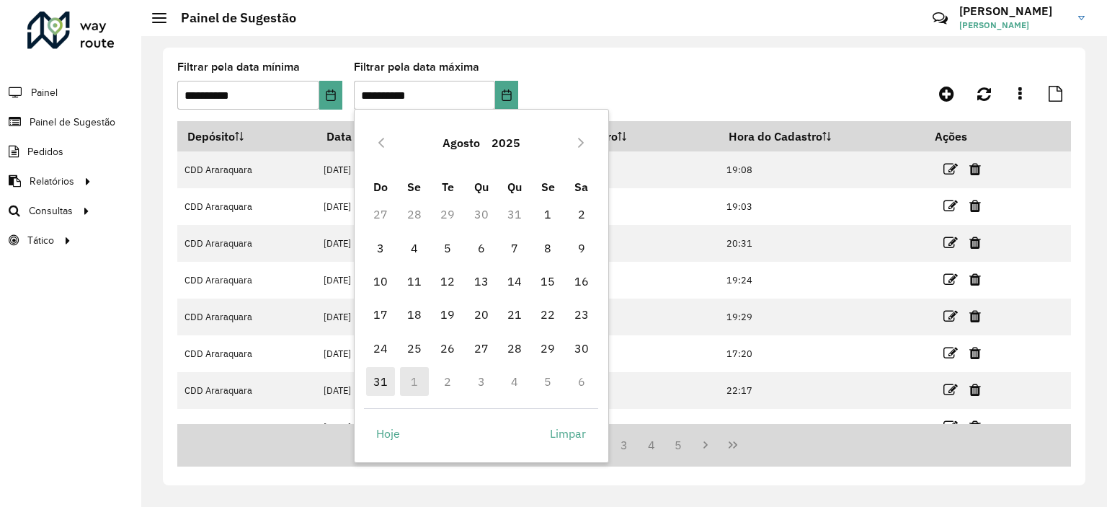
click at [387, 373] on span "31" at bounding box center [380, 381] width 29 height 29
type input "**********"
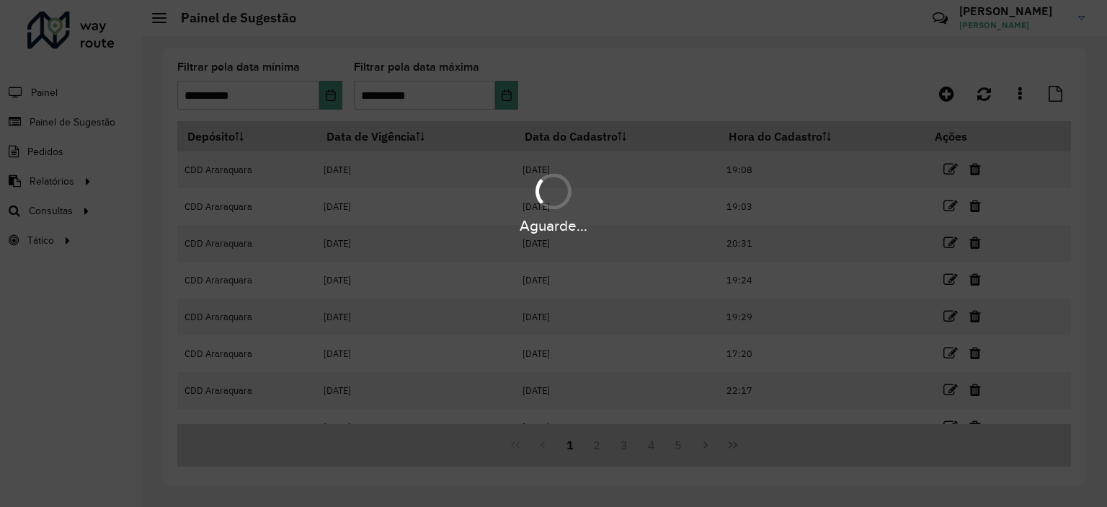
click at [809, 169] on div "Aguarde..." at bounding box center [553, 203] width 1107 height 68
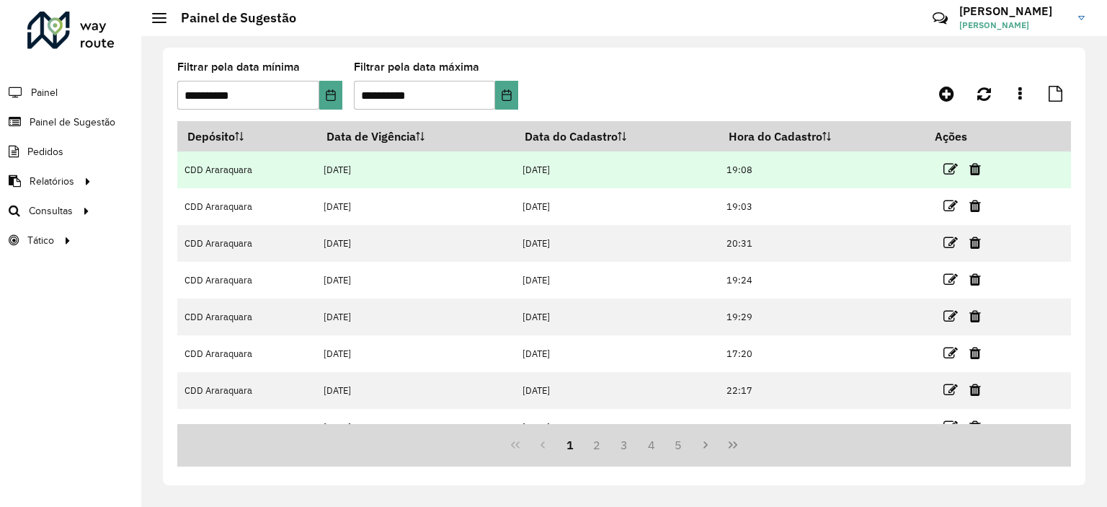
click at [807, 169] on td "19:08" at bounding box center [821, 169] width 205 height 37
click at [734, 169] on td "19:08" at bounding box center [821, 169] width 205 height 37
click at [944, 165] on icon at bounding box center [951, 169] width 14 height 14
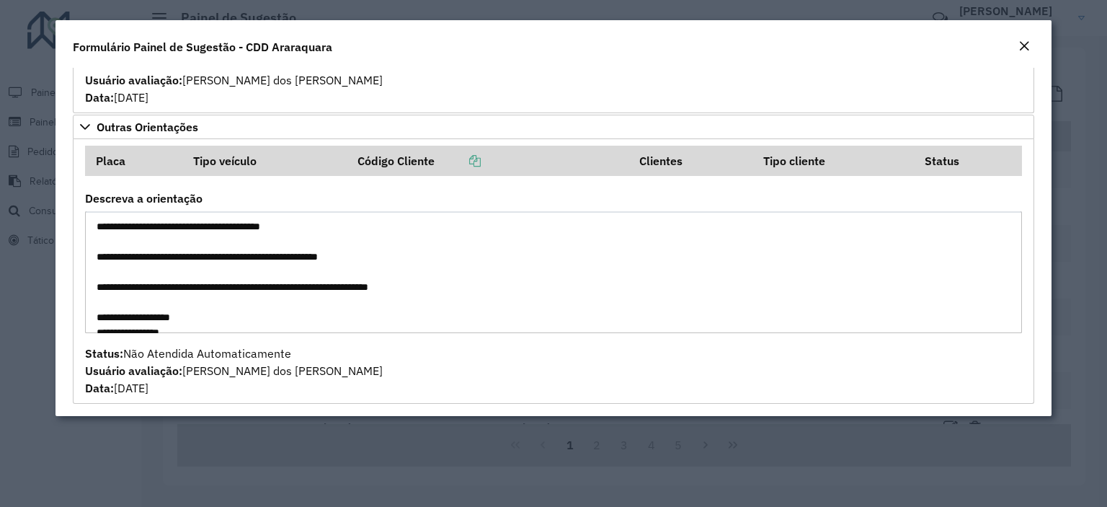
scroll to position [61, 0]
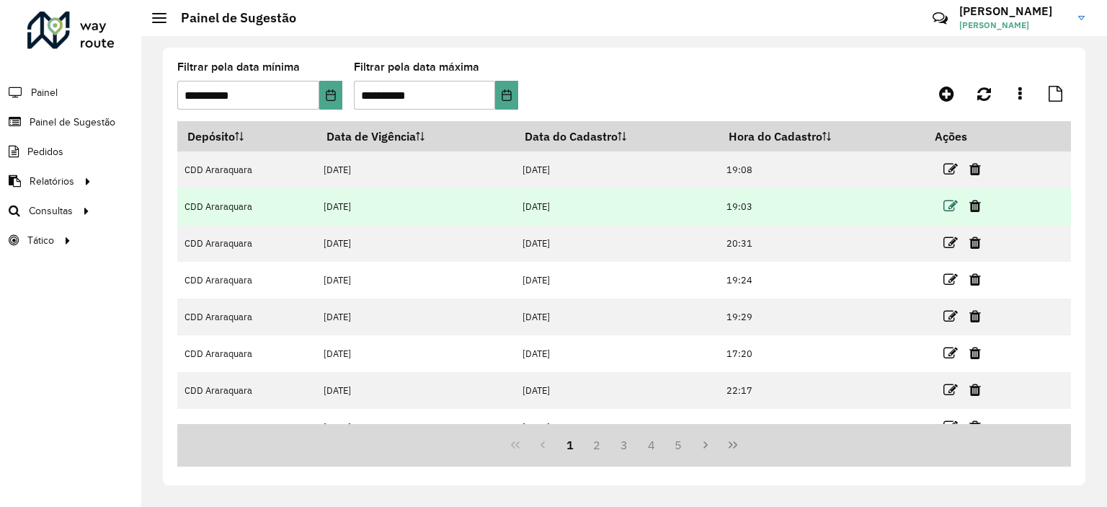
click at [949, 208] on icon at bounding box center [951, 206] width 14 height 14
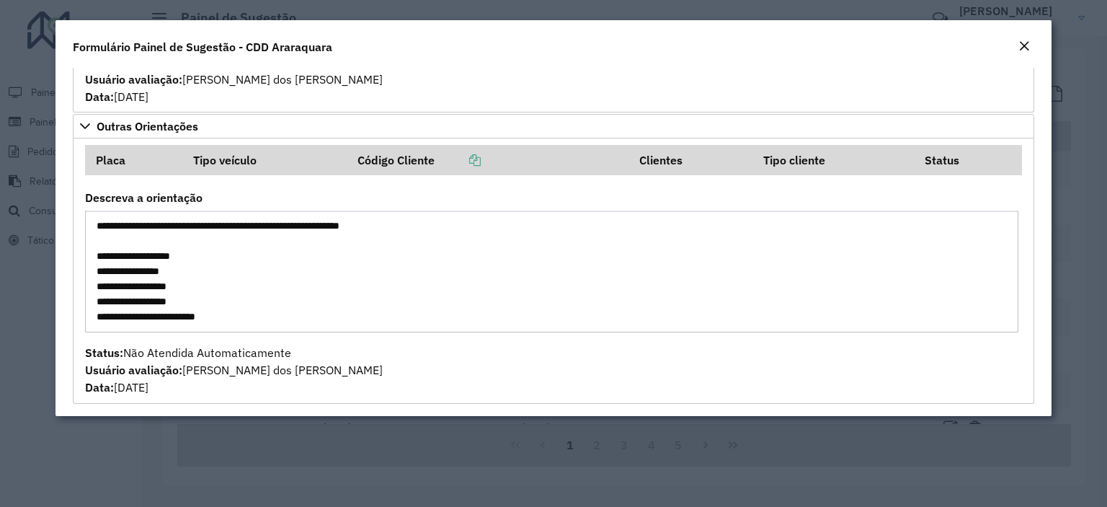
scroll to position [0, 0]
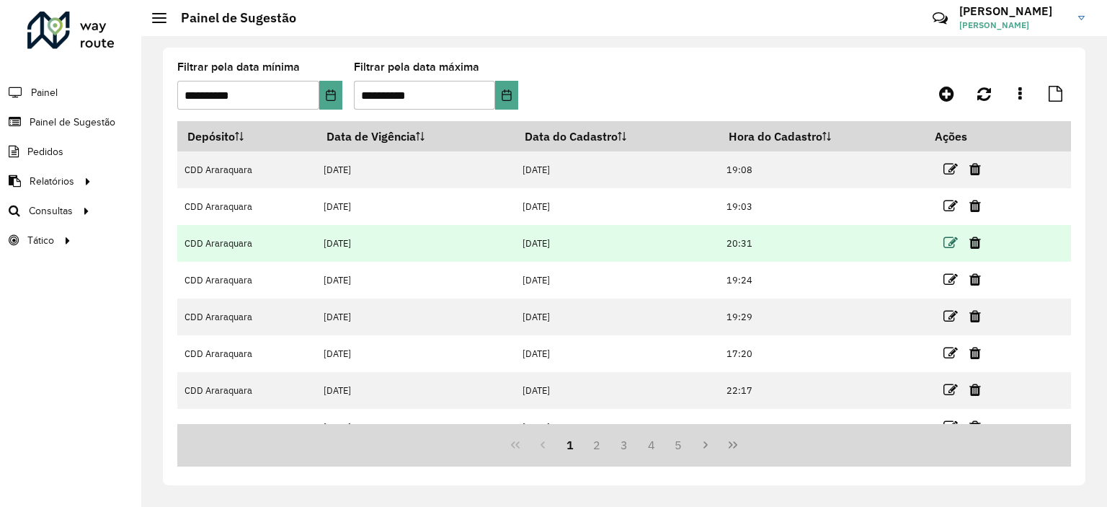
click at [950, 238] on icon at bounding box center [951, 243] width 14 height 14
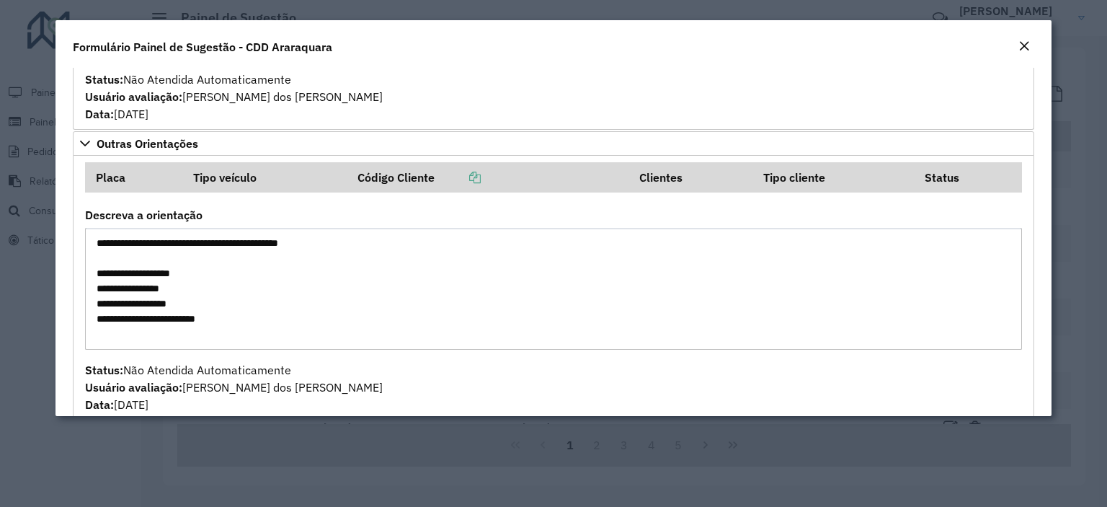
scroll to position [2332, 0]
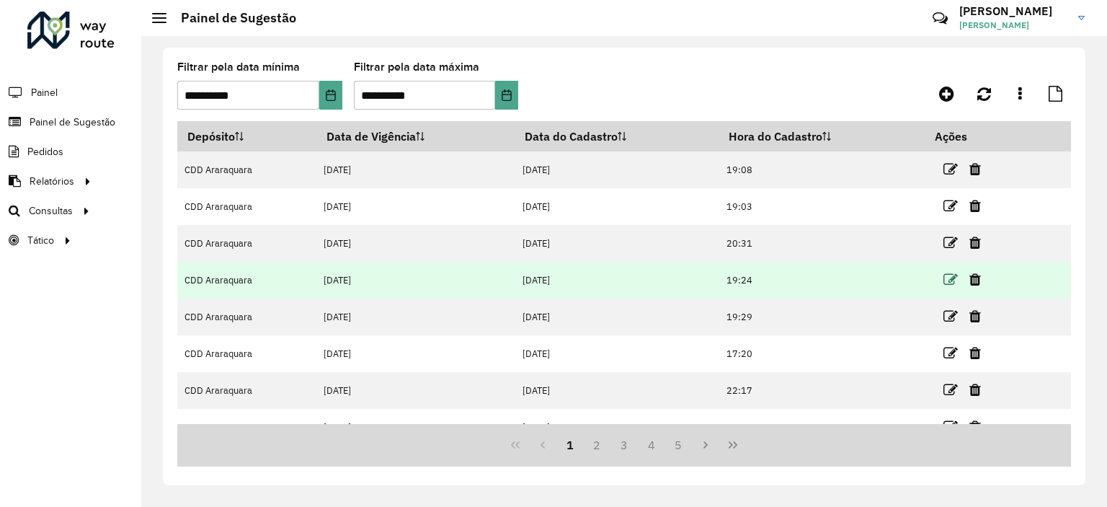
click at [946, 285] on icon at bounding box center [951, 279] width 14 height 14
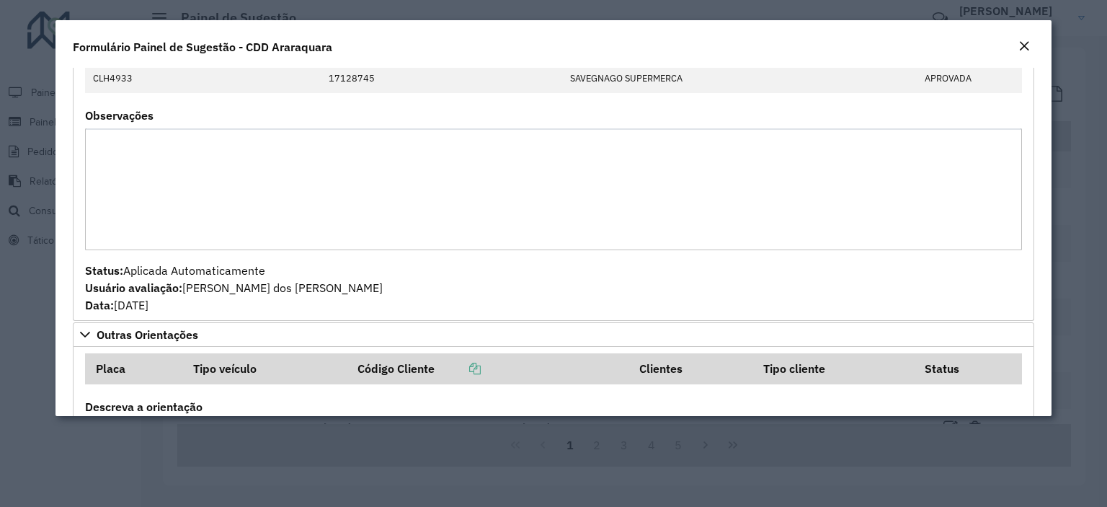
scroll to position [2459, 0]
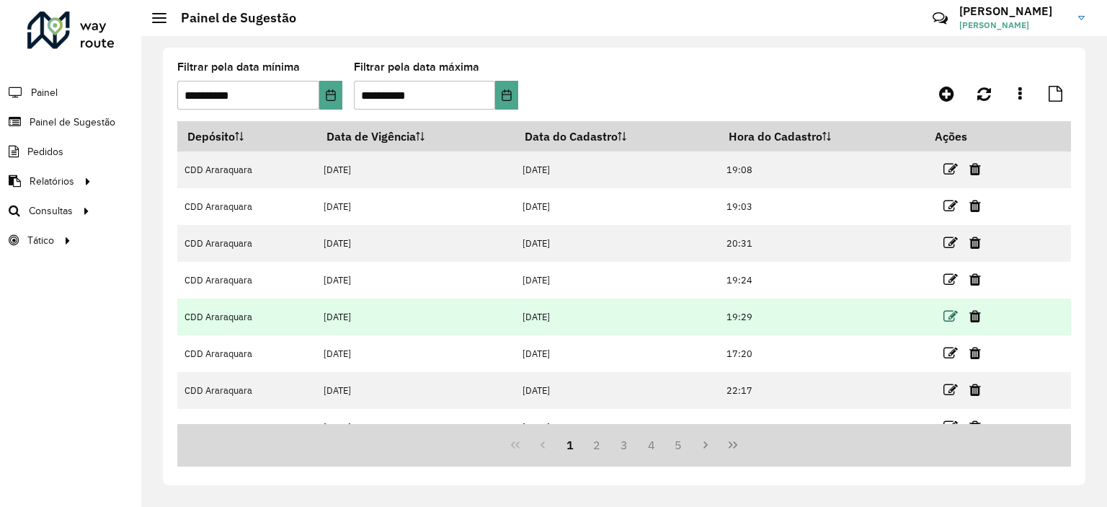
click at [946, 316] on icon at bounding box center [951, 316] width 14 height 14
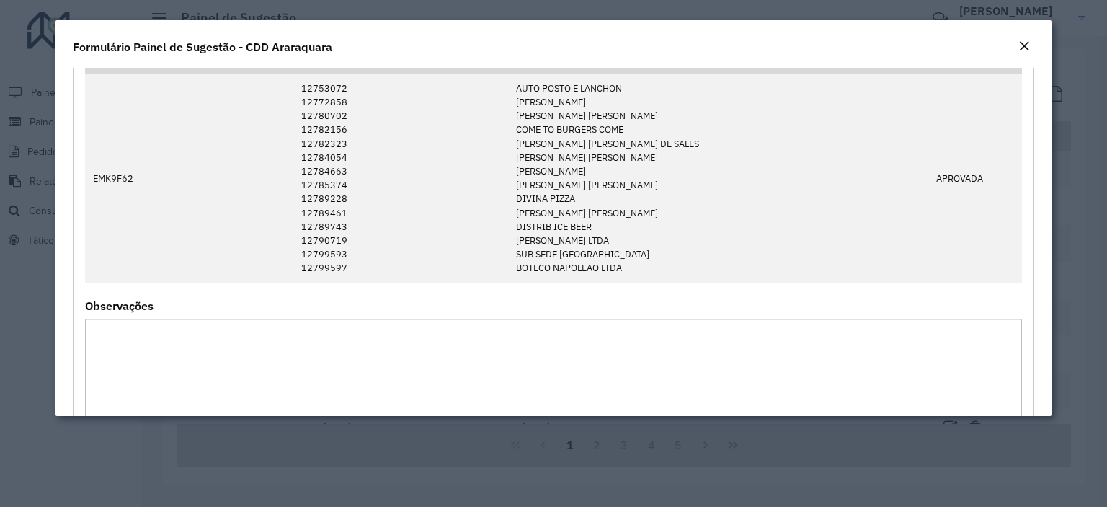
scroll to position [3529, 0]
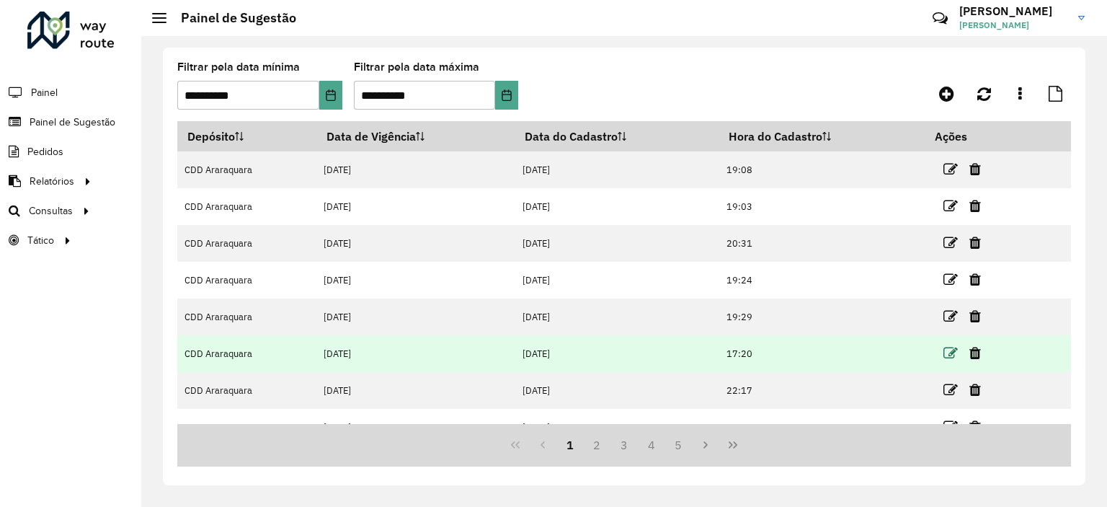
click at [952, 355] on icon at bounding box center [951, 353] width 14 height 14
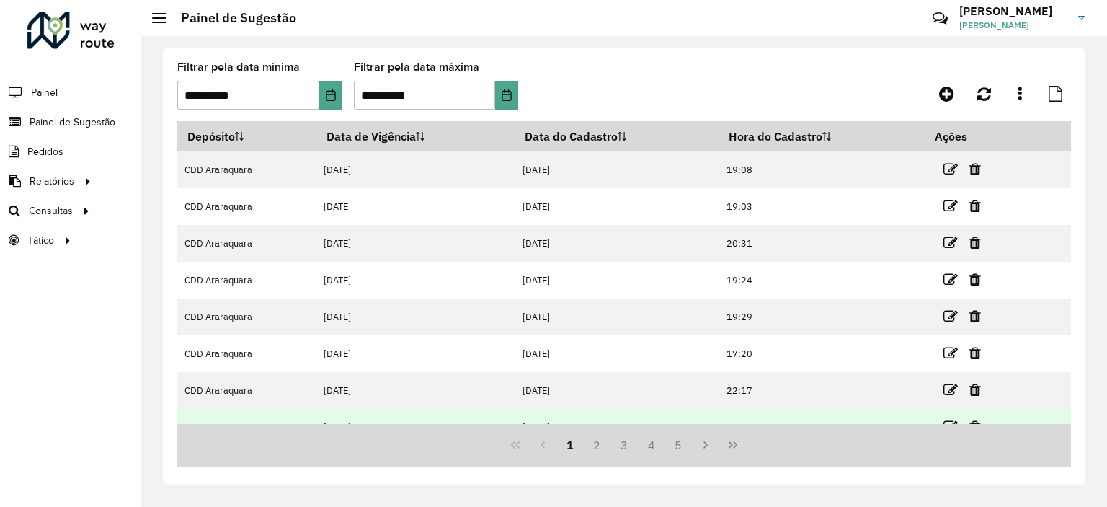
scroll to position [167, 0]
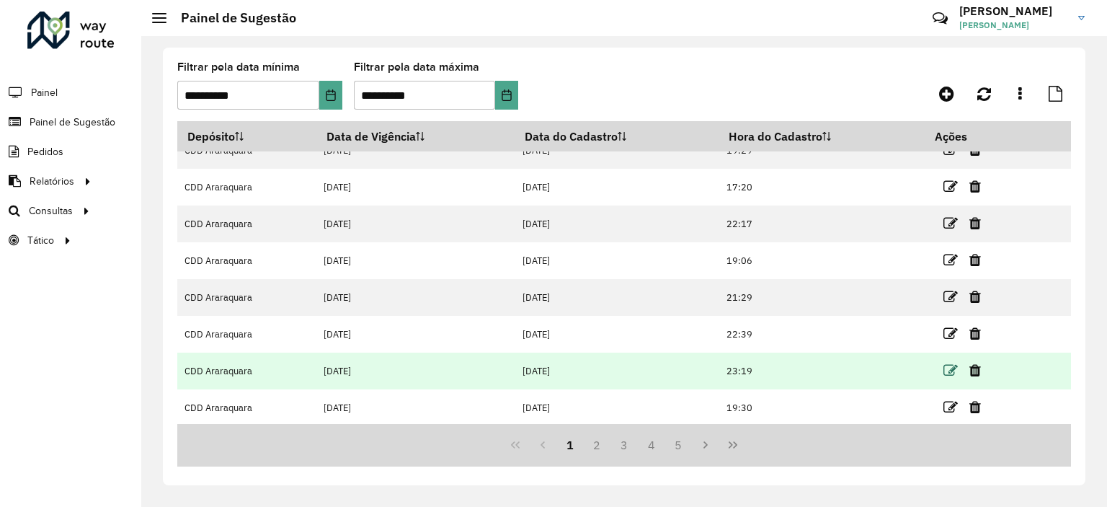
click at [944, 367] on icon at bounding box center [951, 370] width 14 height 14
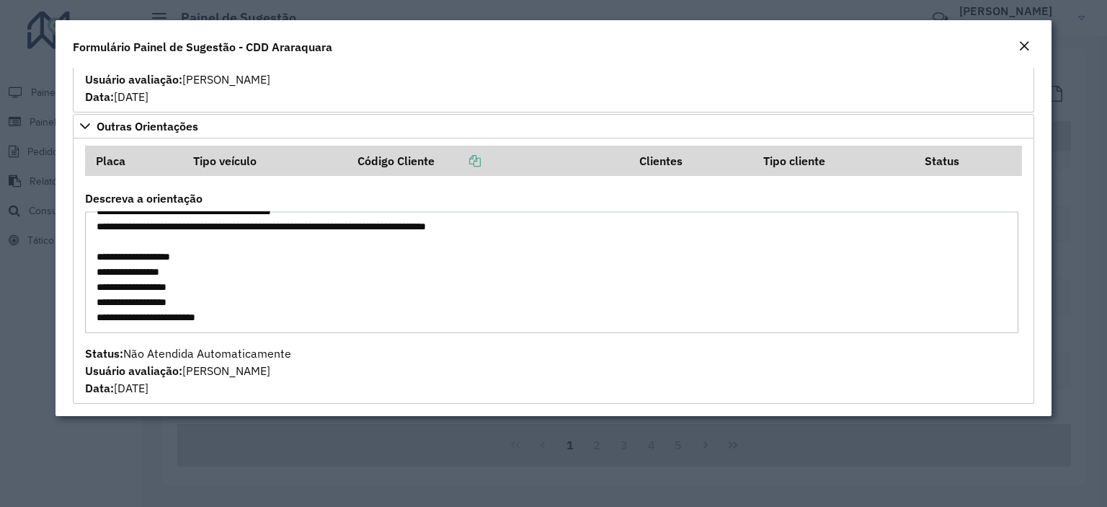
scroll to position [0, 0]
